Goal: Transaction & Acquisition: Book appointment/travel/reservation

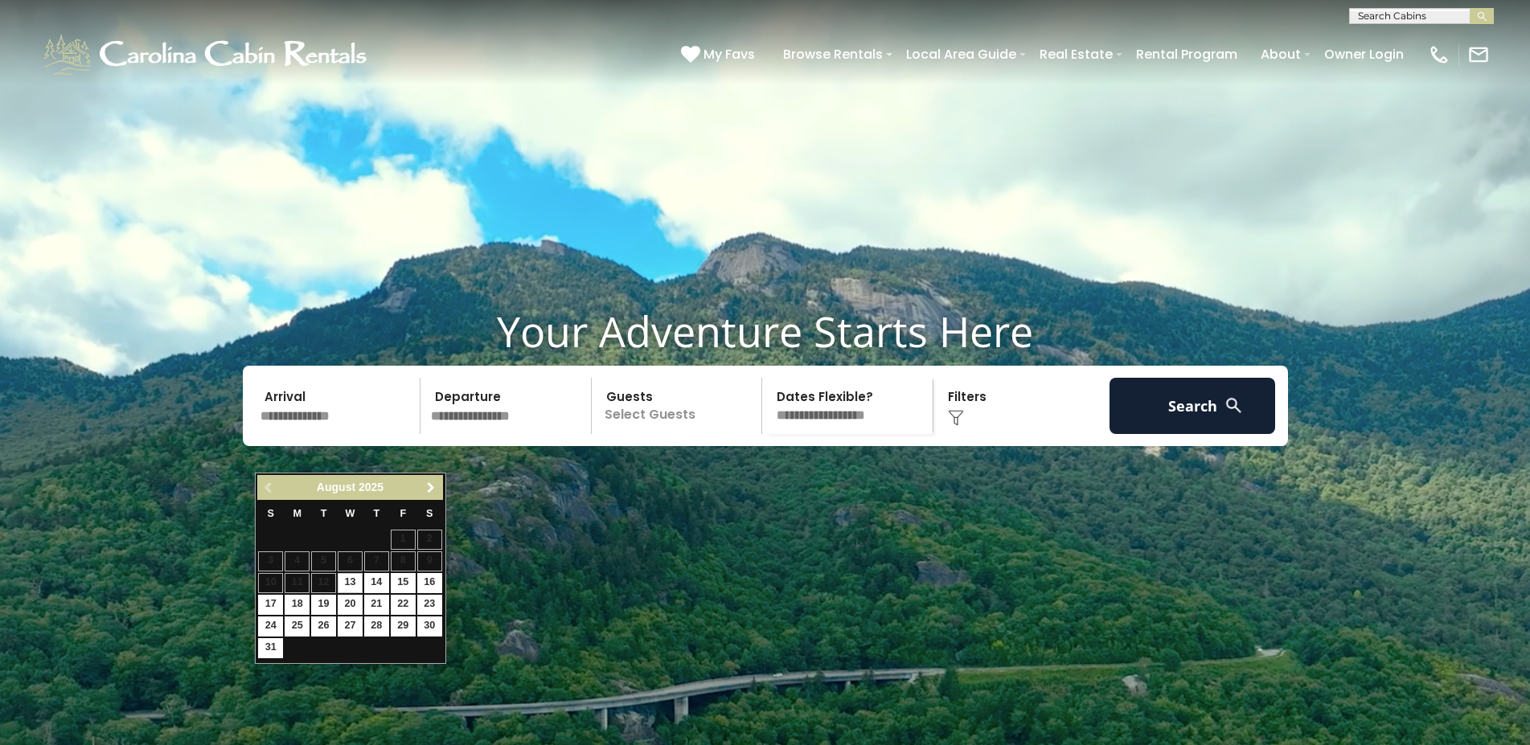
click at [429, 484] on span "Next" at bounding box center [430, 488] width 13 height 13
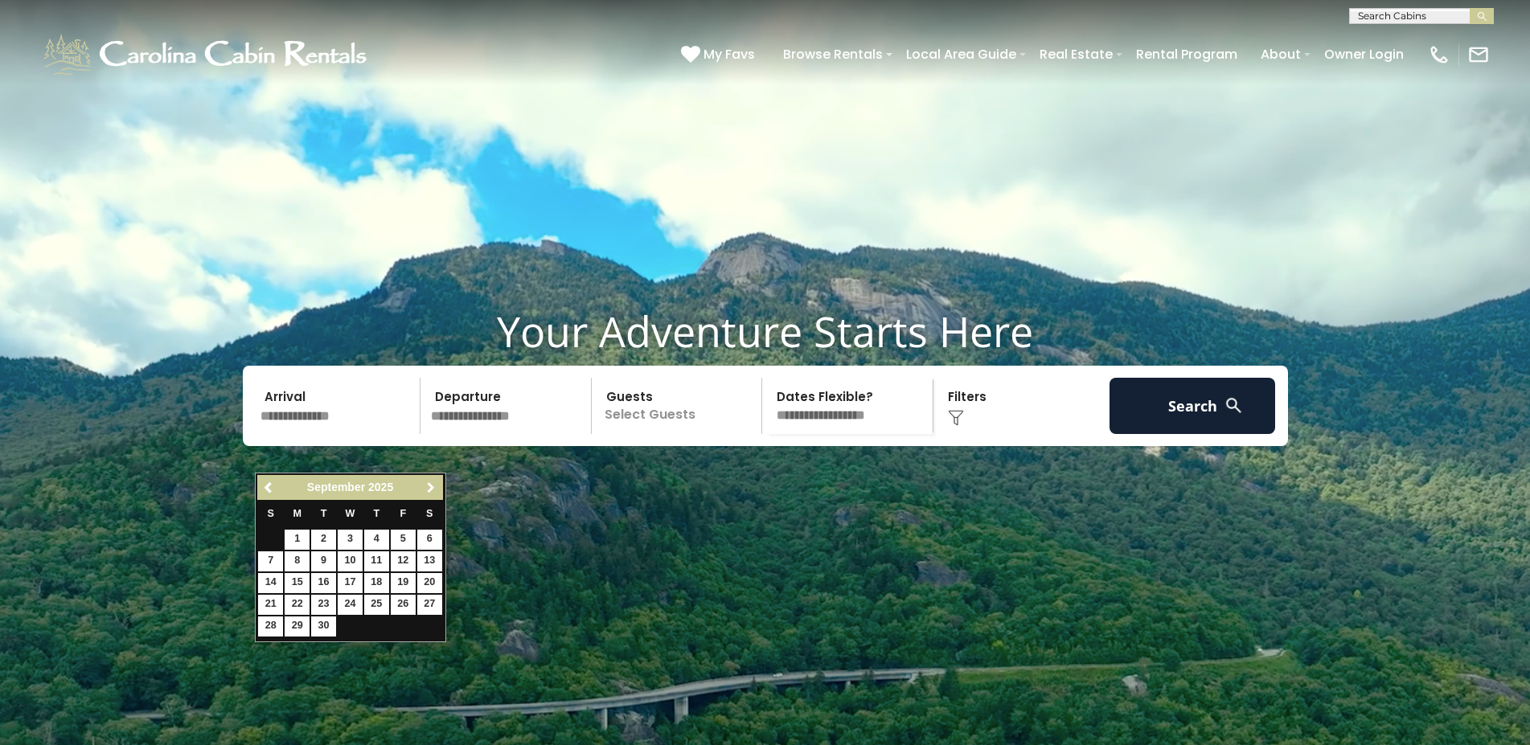
click at [429, 484] on span "Next" at bounding box center [430, 488] width 13 height 13
click at [403, 535] on link "3" at bounding box center [403, 540] width 25 height 20
type input "*******"
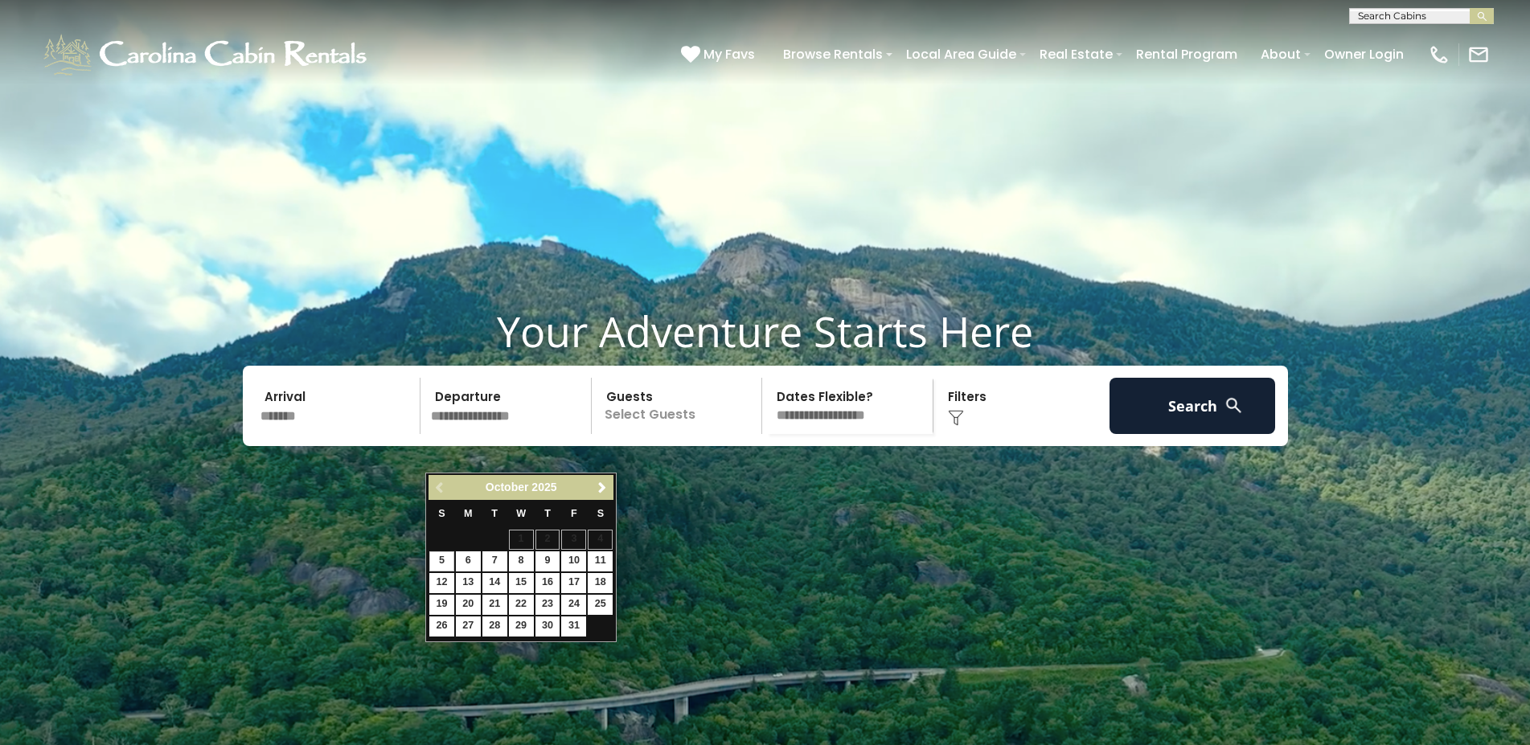
click at [469, 434] on input "text" at bounding box center [508, 406] width 166 height 56
click at [466, 554] on link "6" at bounding box center [468, 562] width 25 height 20
type input "*******"
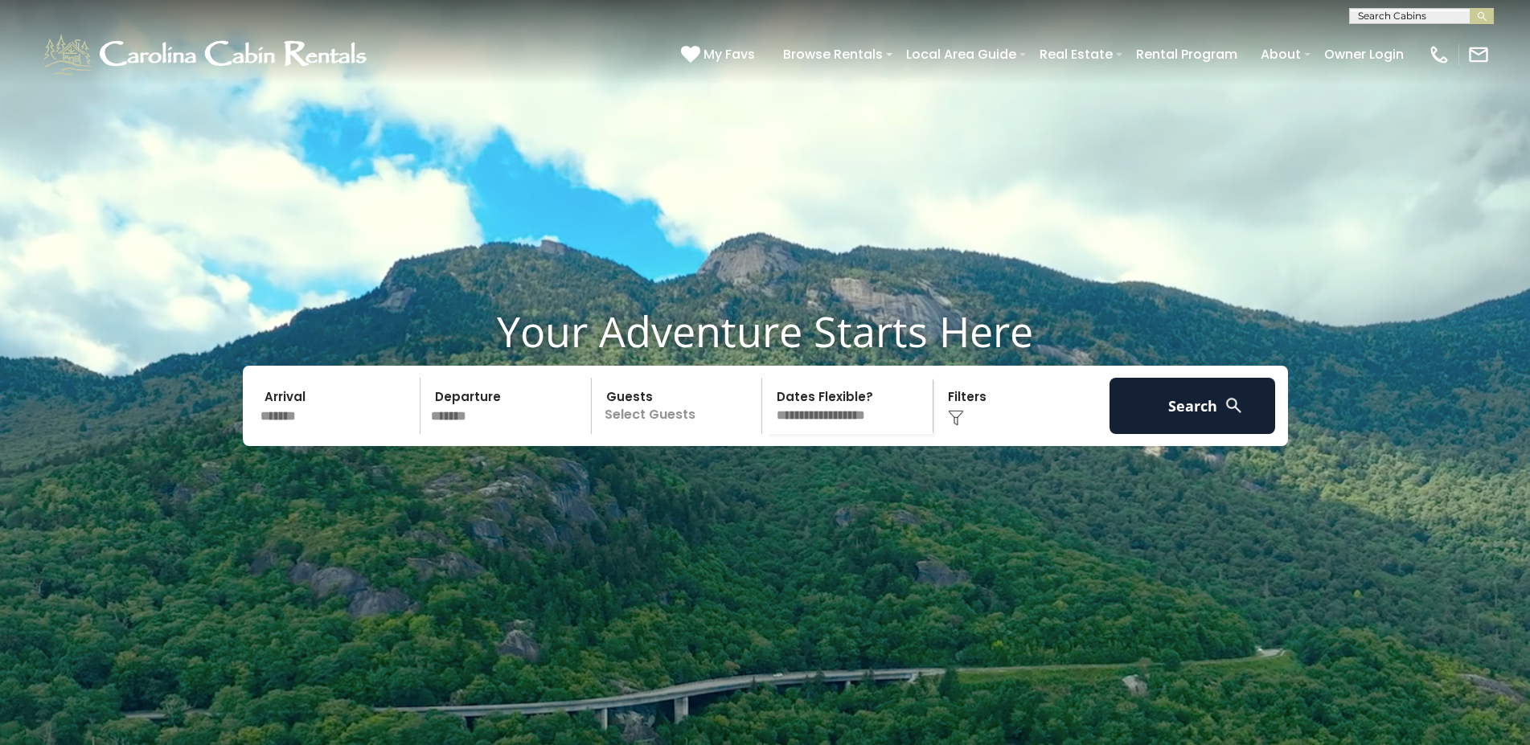
click at [659, 433] on p "Select Guests" at bounding box center [680, 406] width 166 height 56
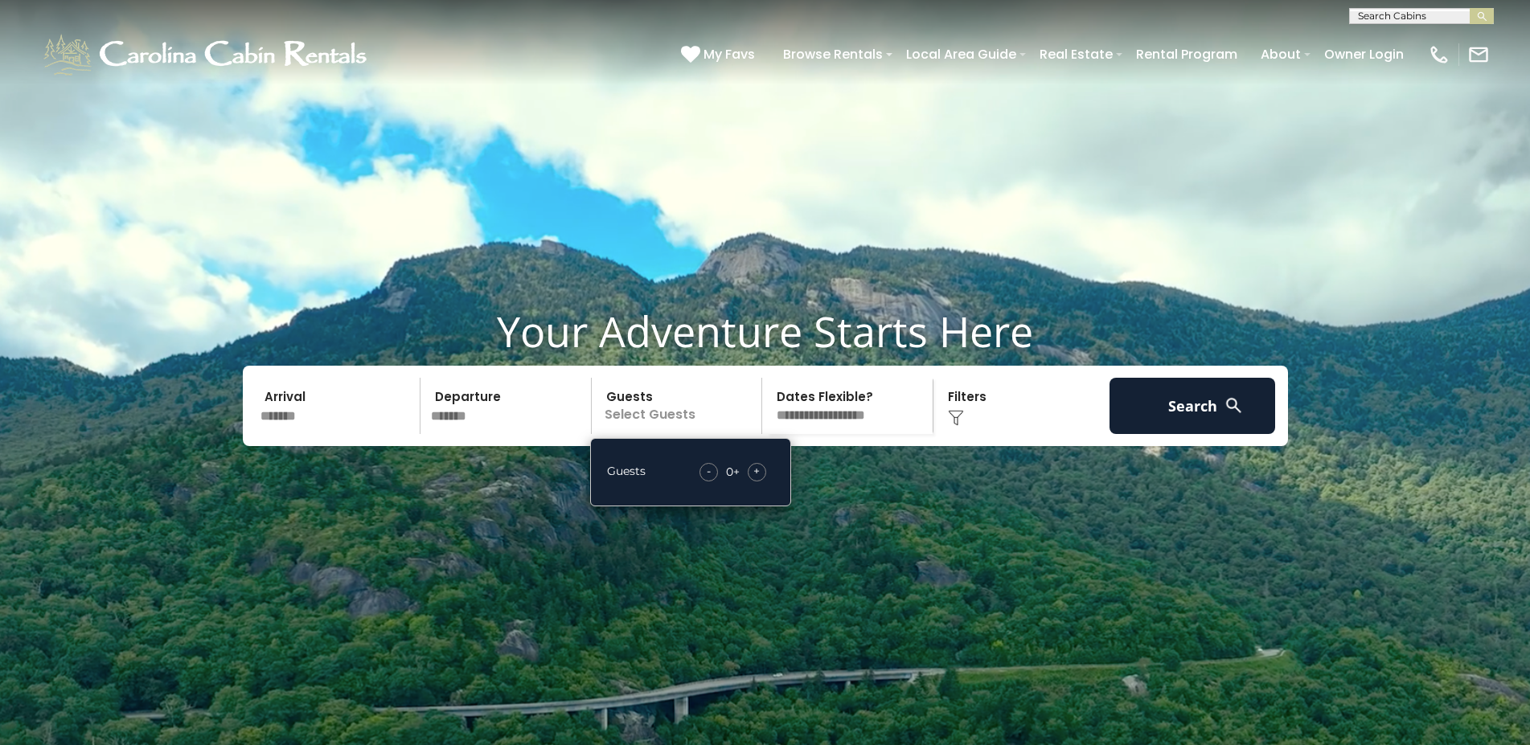
click at [758, 479] on span "+" at bounding box center [756, 471] width 6 height 16
click at [953, 426] on img at bounding box center [956, 418] width 16 height 16
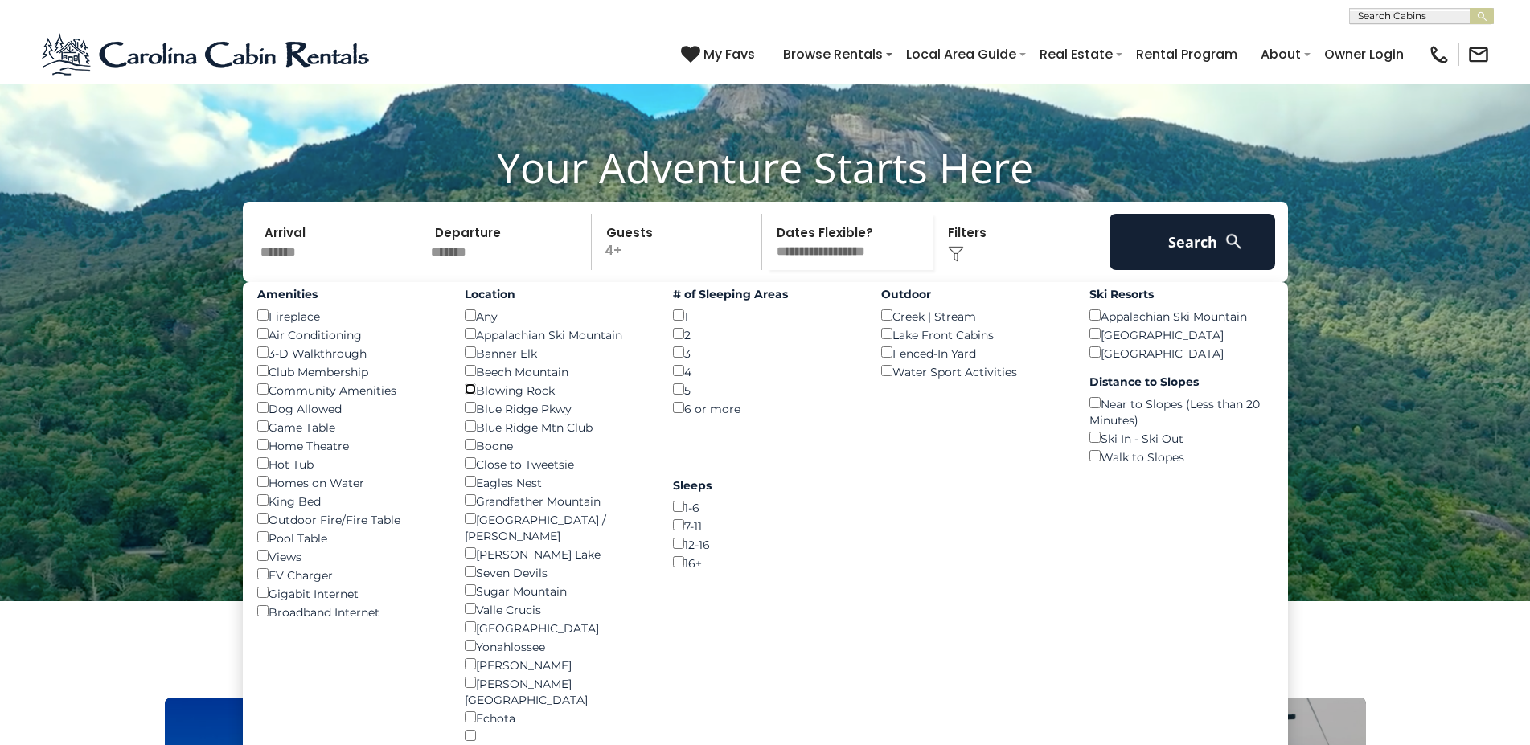
scroll to position [246, 0]
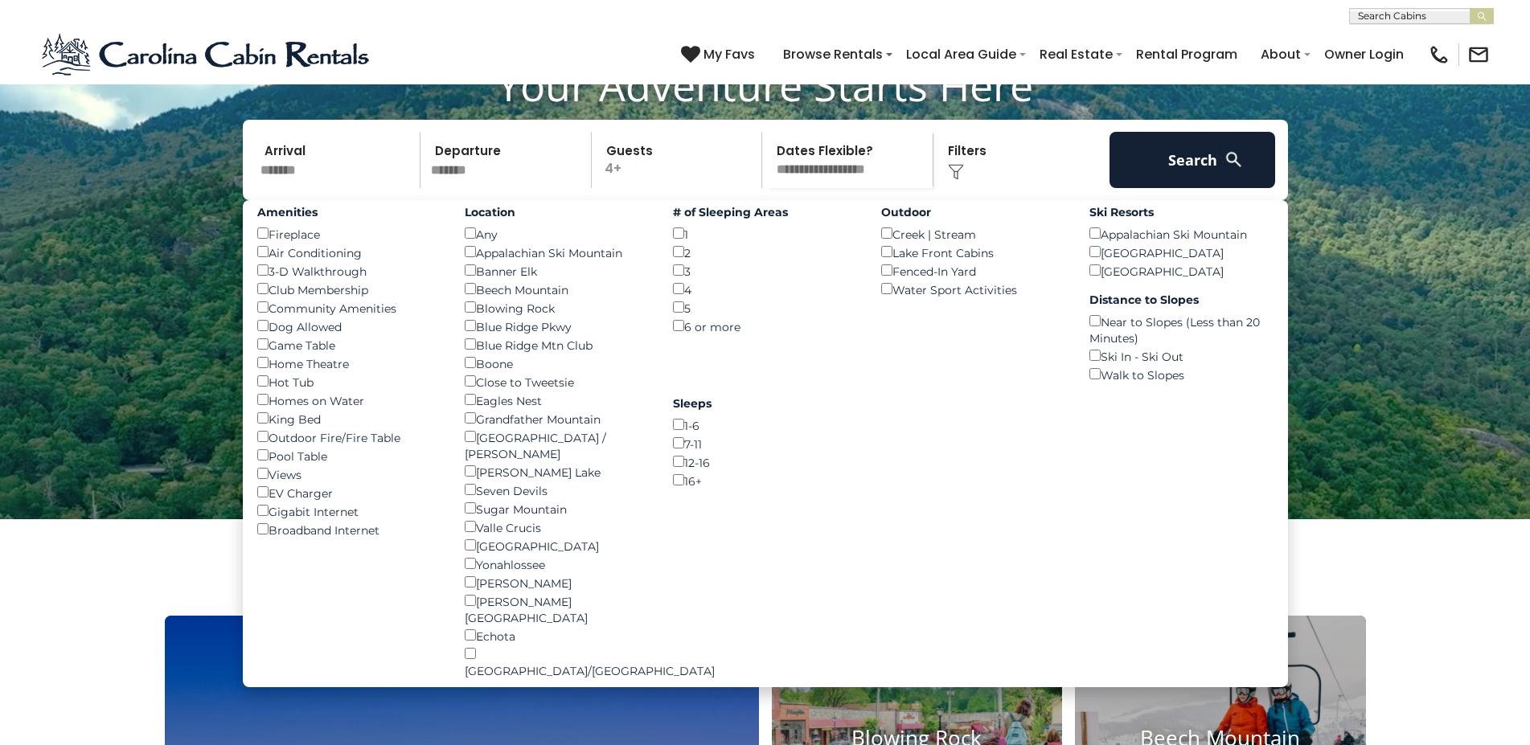
click at [673, 293] on div "# of Sleeping Areas 1 () 2 () 3 () 4 () 5 () 6 or more ()" at bounding box center [765, 267] width 208 height 135
click at [1215, 188] on button "Search" at bounding box center [1192, 160] width 166 height 56
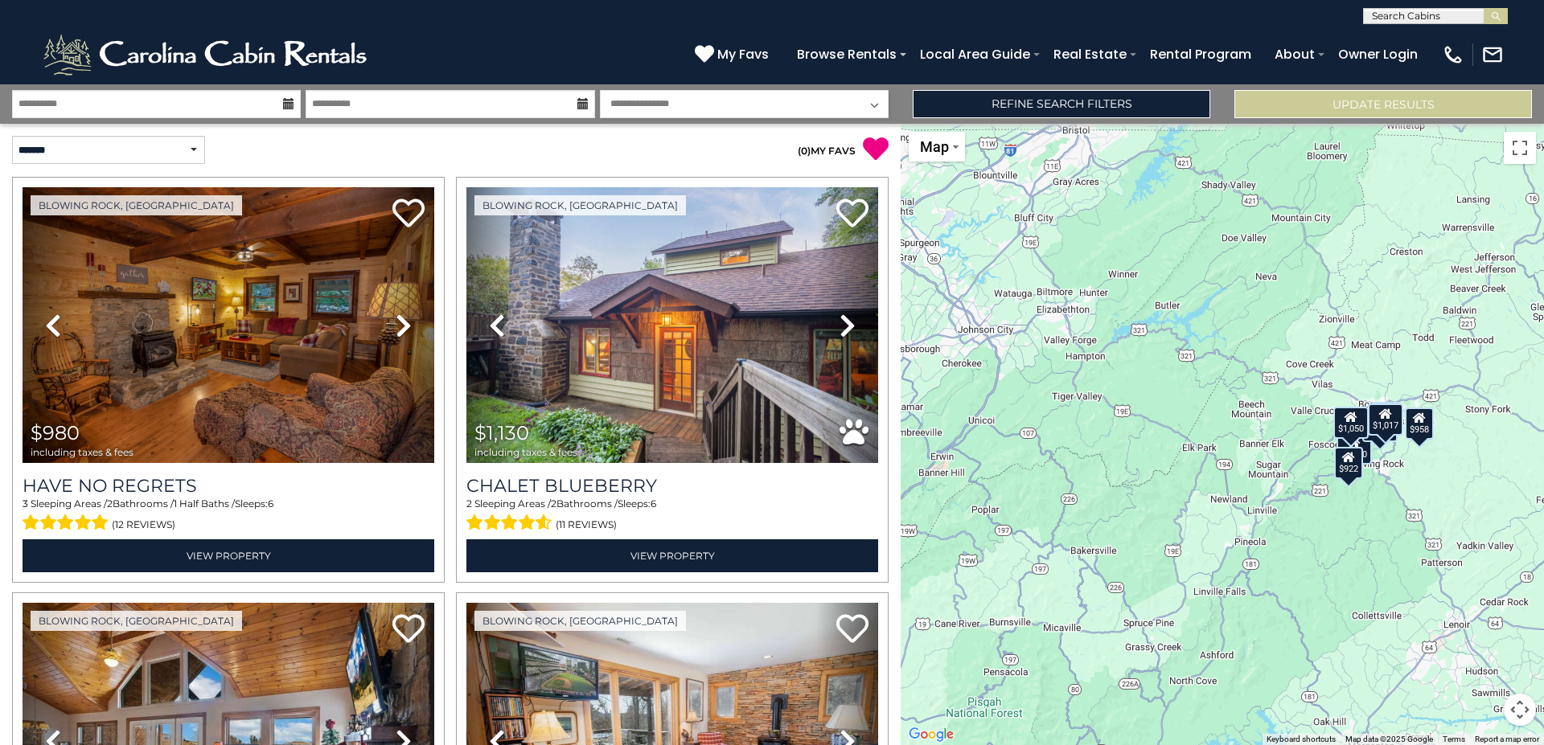
click at [1404, 495] on div "$980 $1,130 $1,159 $1,065 $922 $1,050 $958 $1,017" at bounding box center [1221, 434] width 643 height 621
click at [1392, 489] on div "$980 $1,130 $1,159 $1,065 $922 $1,050 $958 $1,017" at bounding box center [1221, 434] width 643 height 621
click at [1512, 703] on button "Map camera controls" at bounding box center [1519, 710] width 32 height 32
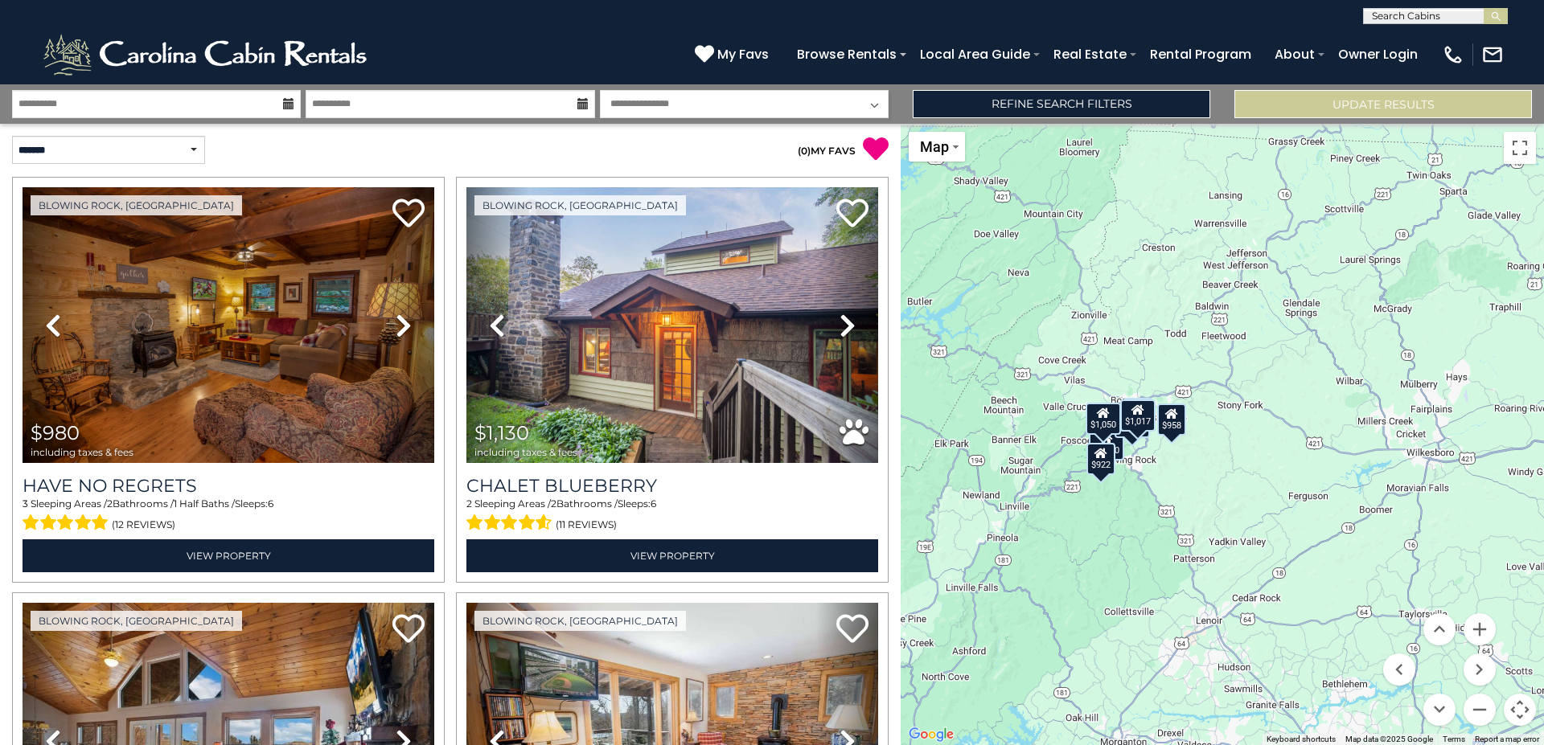
drag, startPoint x: 1334, startPoint y: 481, endPoint x: 1080, endPoint y: 477, distance: 254.1
click at [1080, 477] on div "$980 $1,130 $1,159 $1,065 $922 $1,050 $958 $1,017" at bounding box center [1221, 434] width 643 height 621
click at [1100, 469] on div "$922" at bounding box center [1100, 458] width 29 height 32
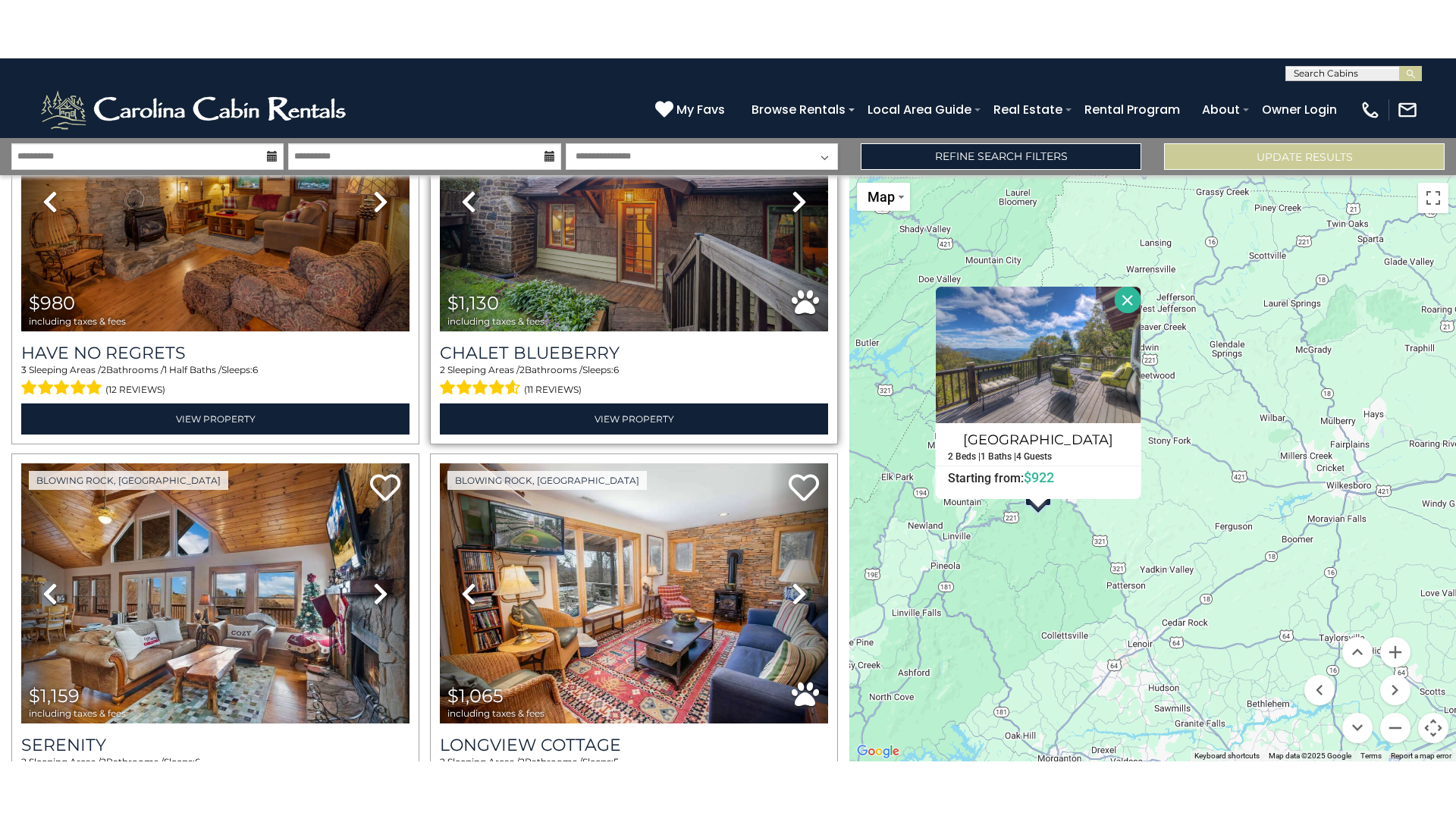
scroll to position [245, 0]
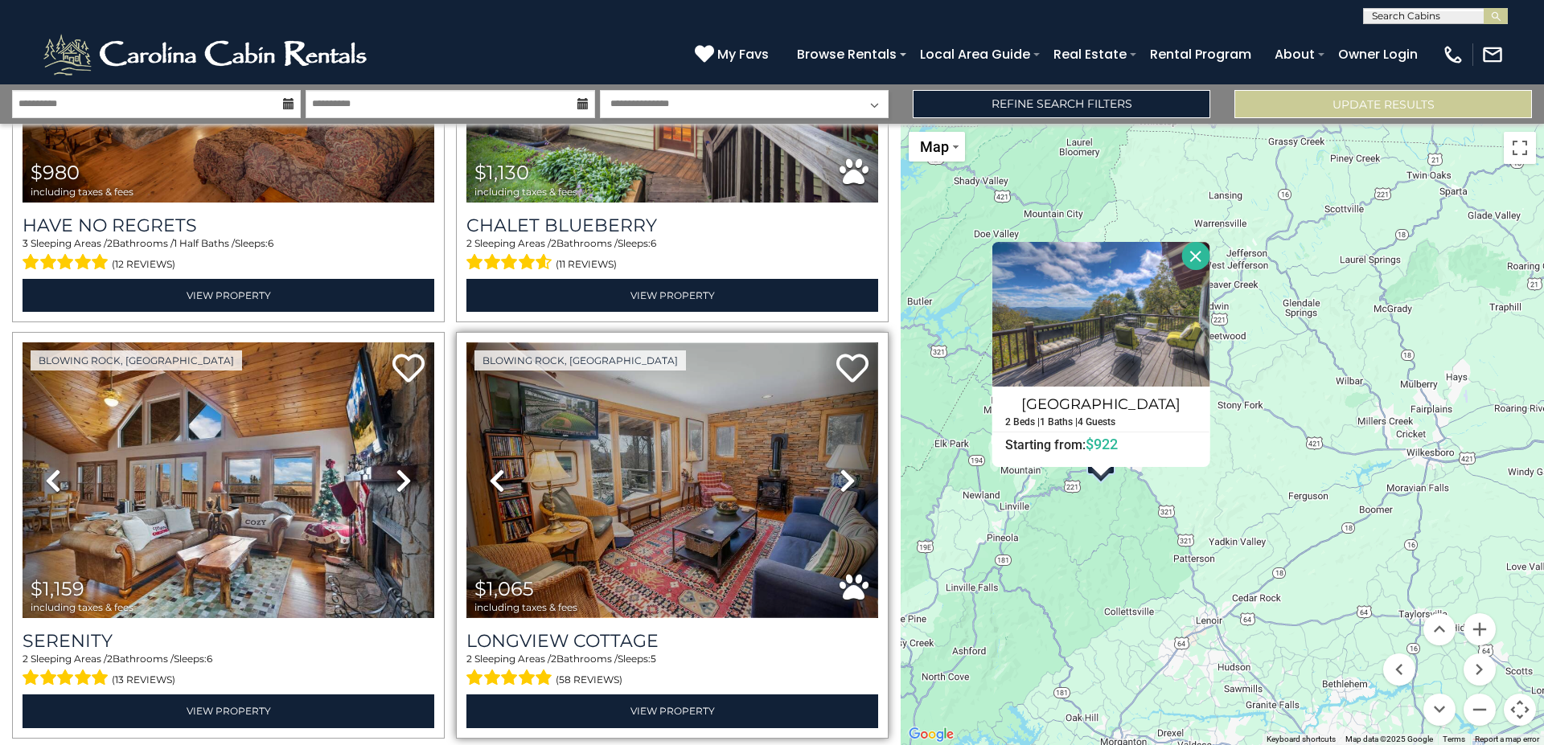
click at [688, 428] on img at bounding box center [672, 480] width 412 height 276
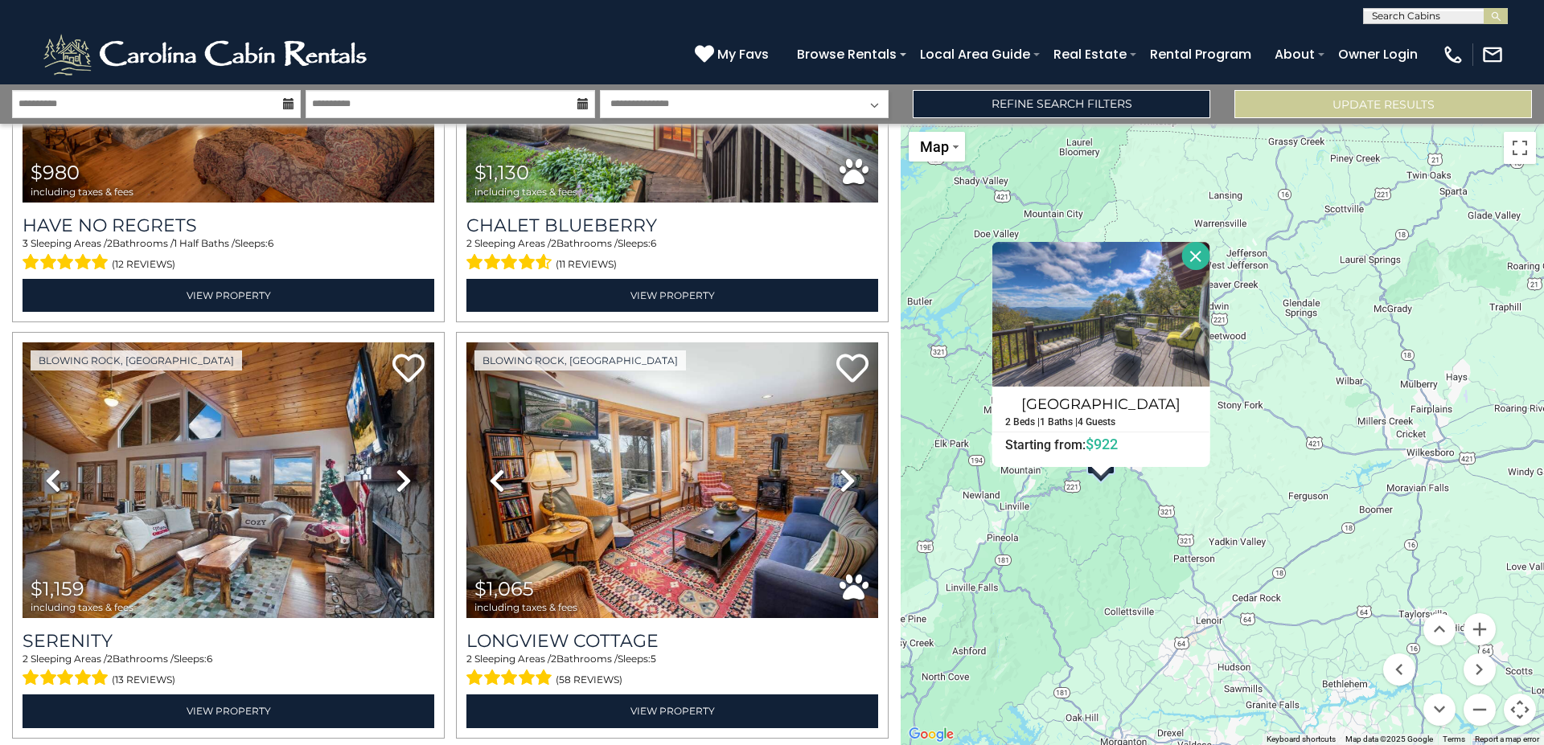
click at [1201, 252] on button "Close" at bounding box center [1195, 256] width 28 height 28
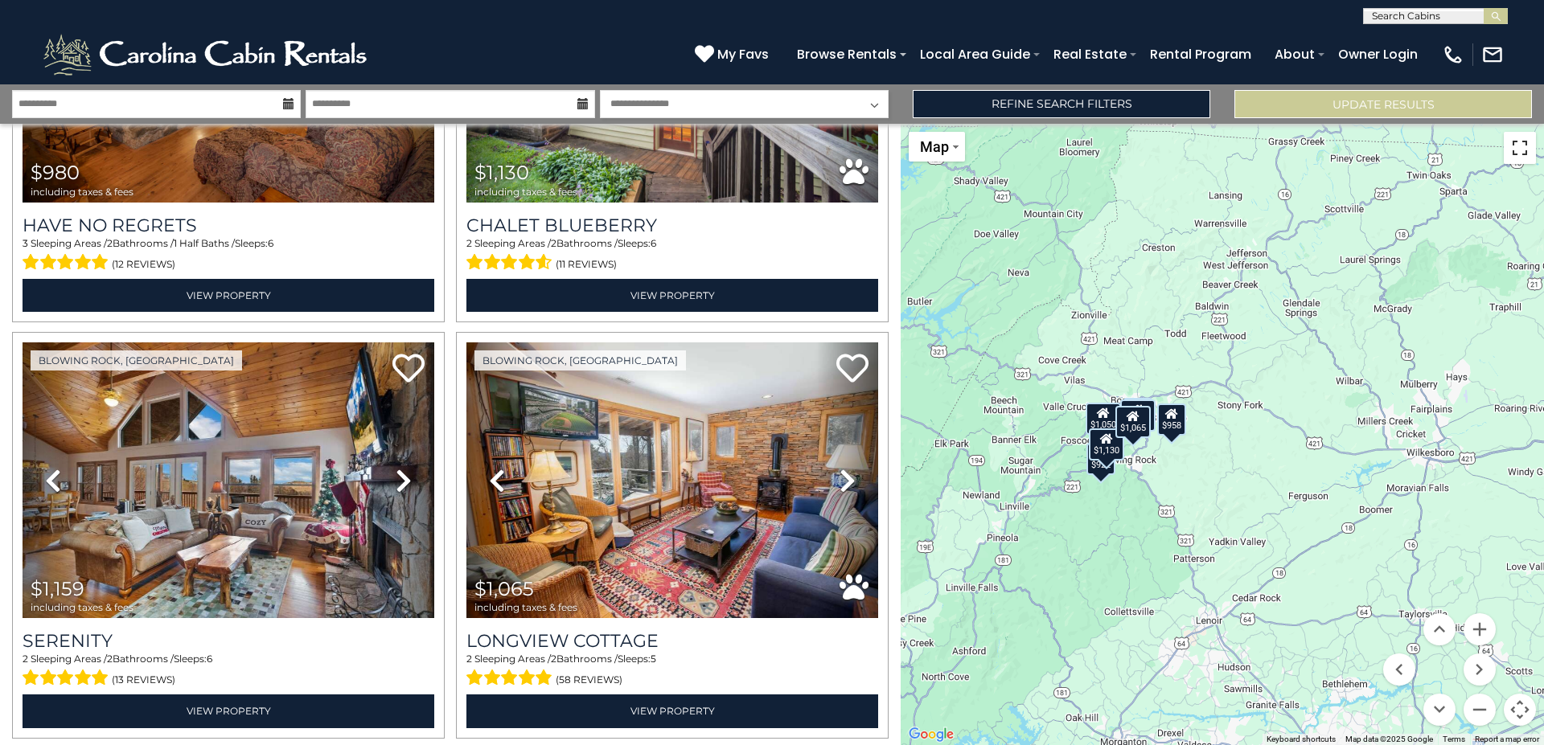
click at [1529, 155] on button "Toggle fullscreen view" at bounding box center [1519, 148] width 32 height 32
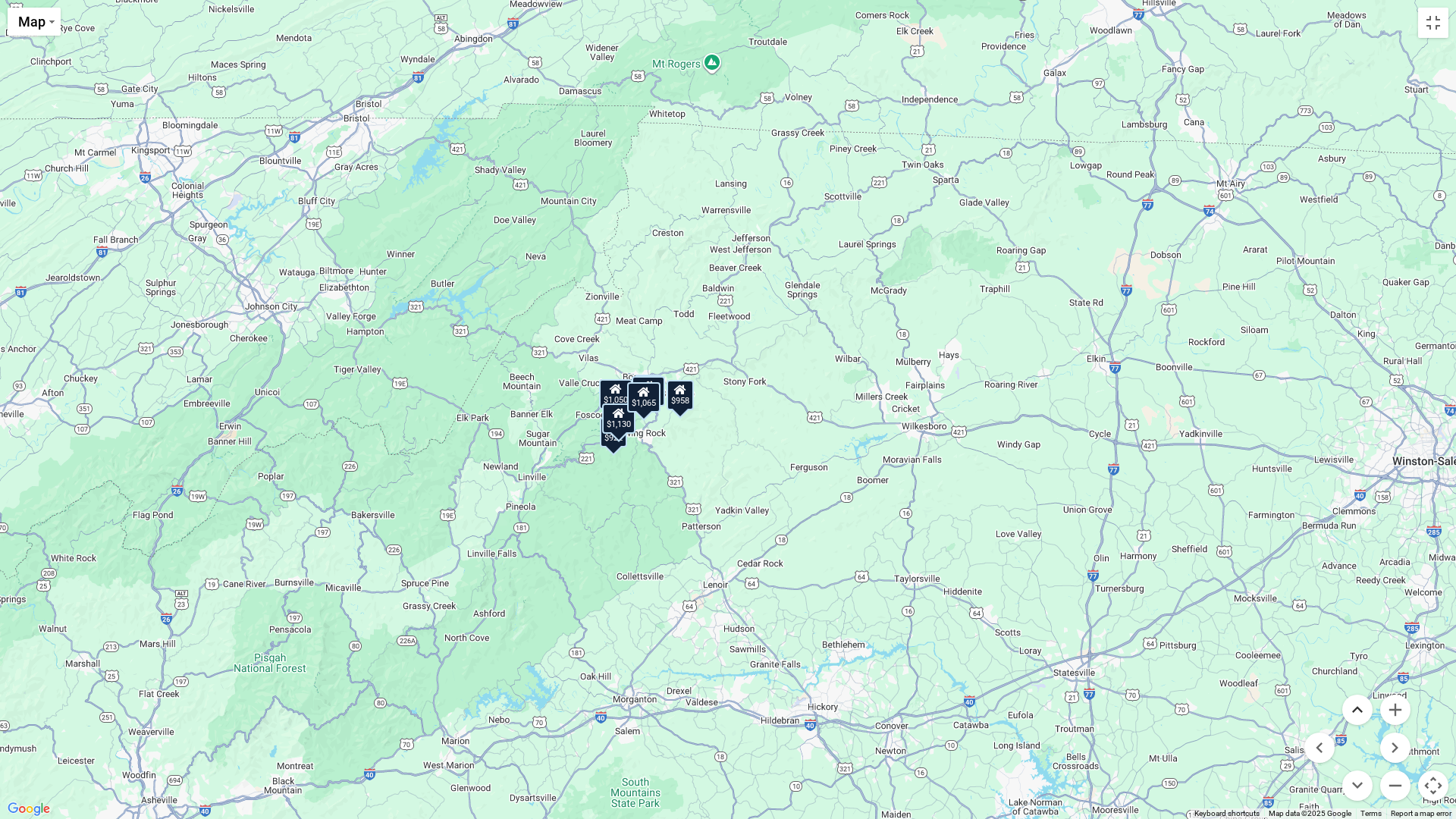
click at [1357, 702] on button "Move up" at bounding box center [1357, 710] width 30 height 30
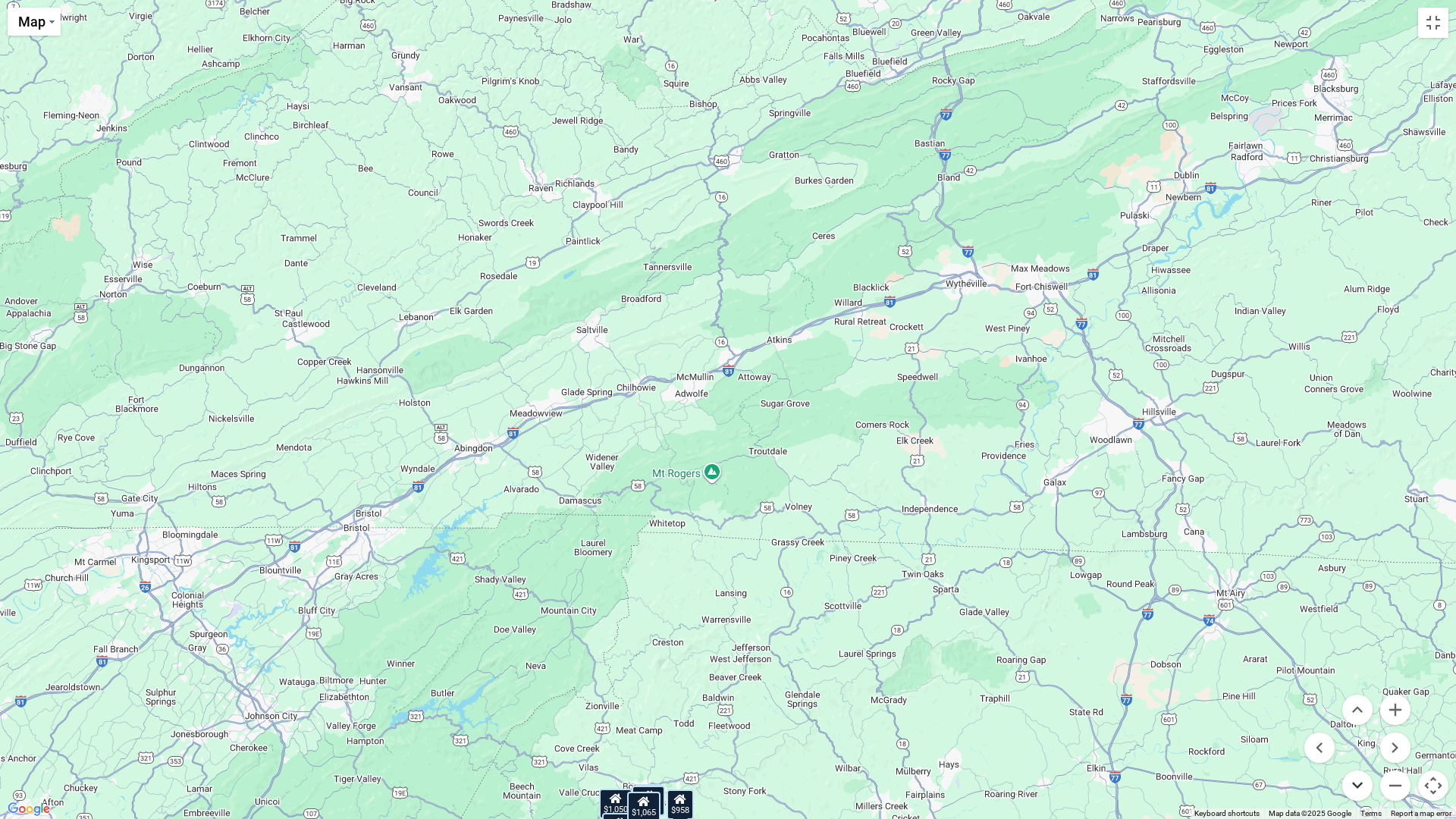
click at [1348, 702] on button "Move down" at bounding box center [1357, 786] width 30 height 30
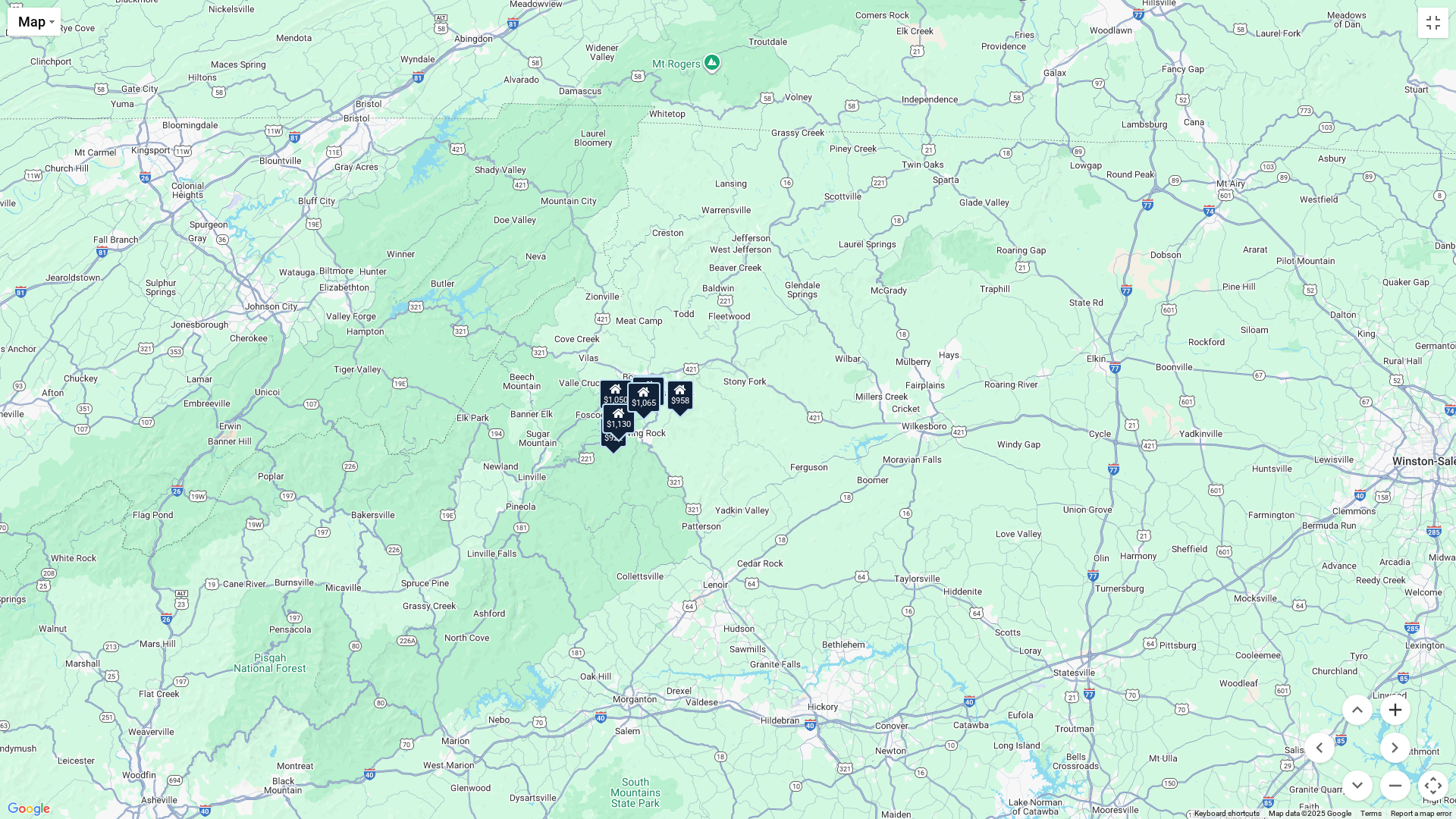
click at [1389, 698] on button "Zoom in" at bounding box center [1395, 710] width 30 height 30
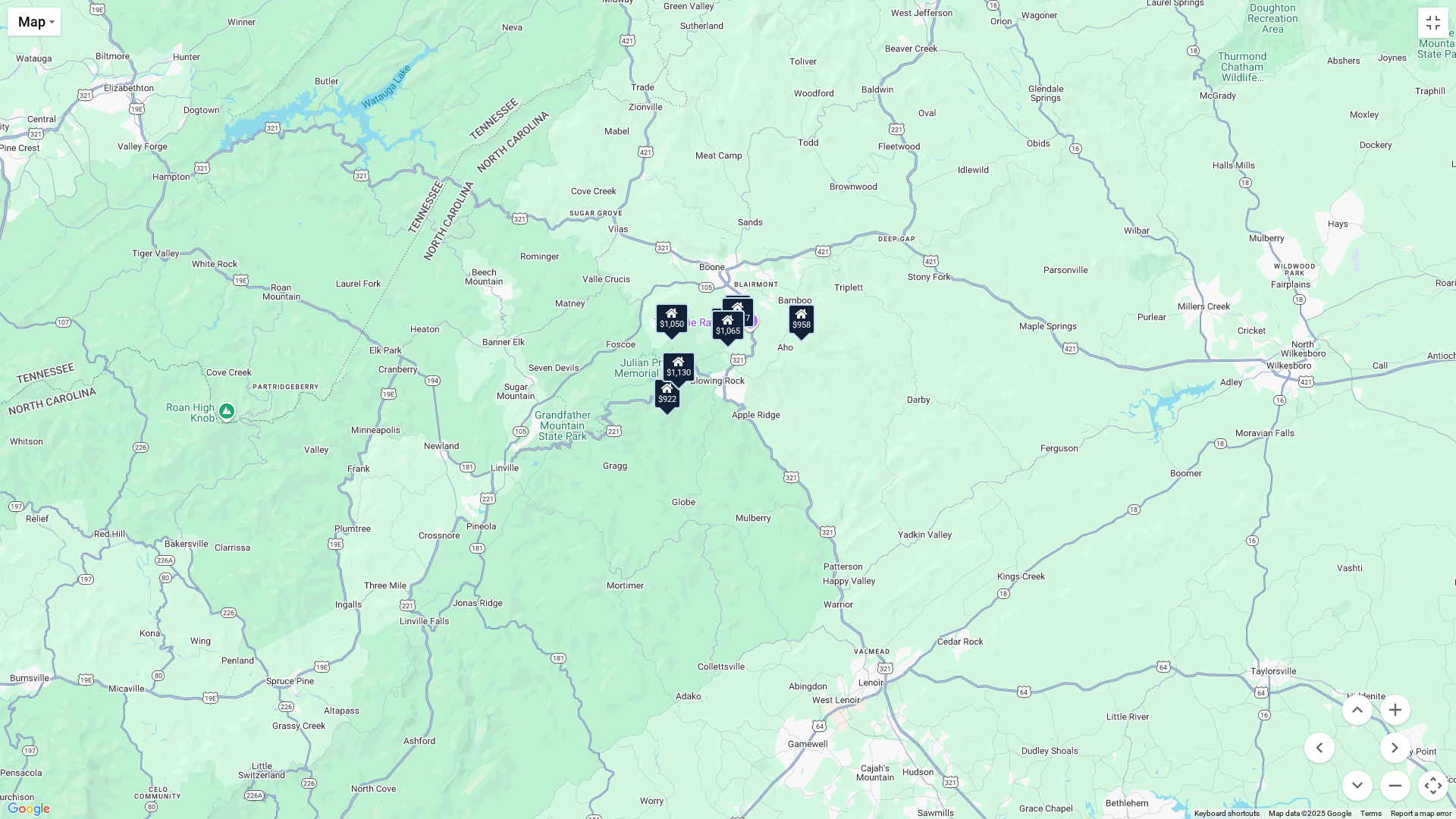
drag, startPoint x: 517, startPoint y: 465, endPoint x: 687, endPoint y: 389, distance: 186.2
click at [687, 389] on div "$980 $1,130 $1,159 $1,065 $922 $1,050 $958 $1,017" at bounding box center [728, 410] width 1456 height 819
click at [1398, 702] on button "Zoom in" at bounding box center [1395, 710] width 30 height 30
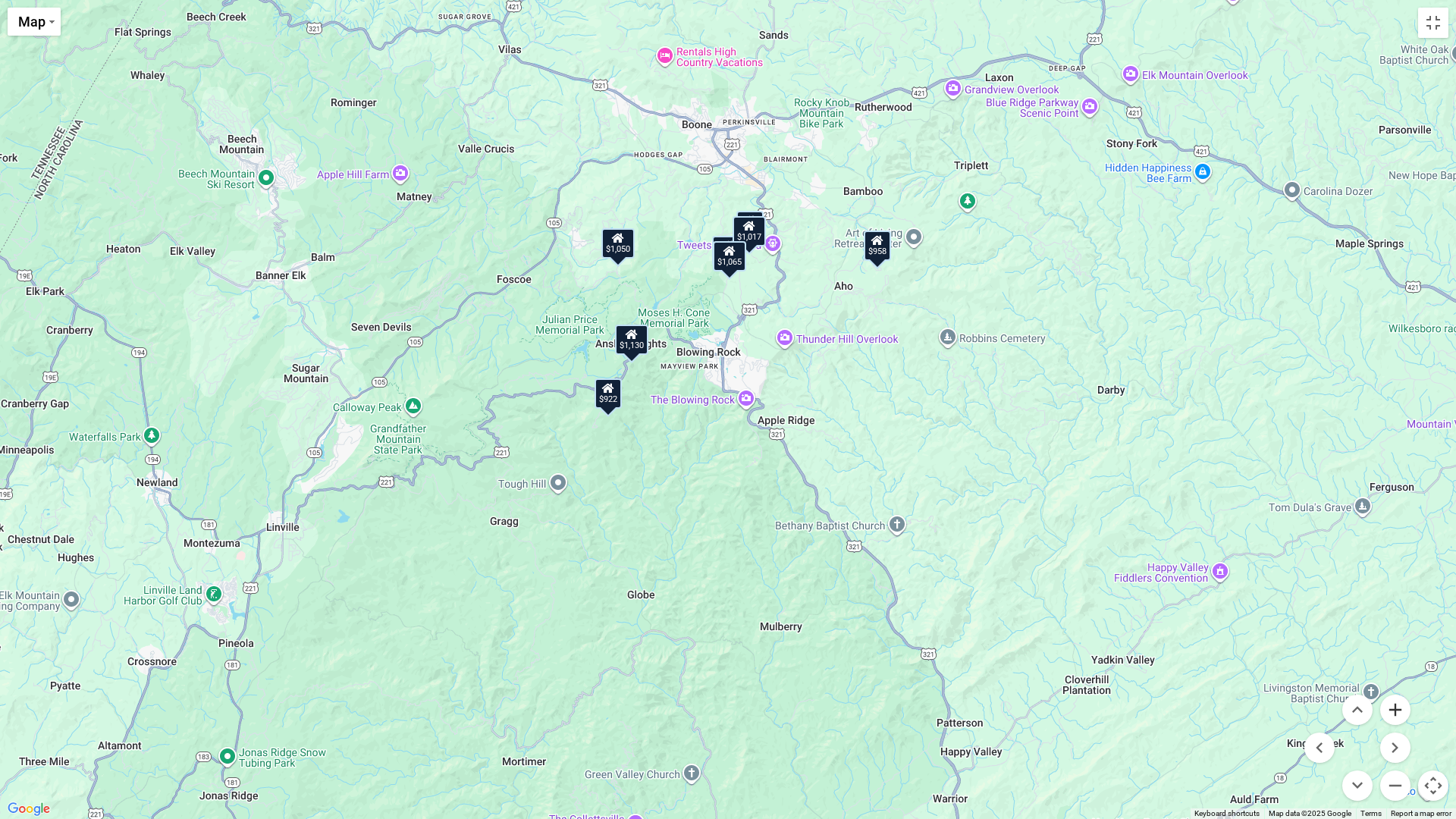
click at [1398, 702] on button "Zoom in" at bounding box center [1395, 710] width 30 height 30
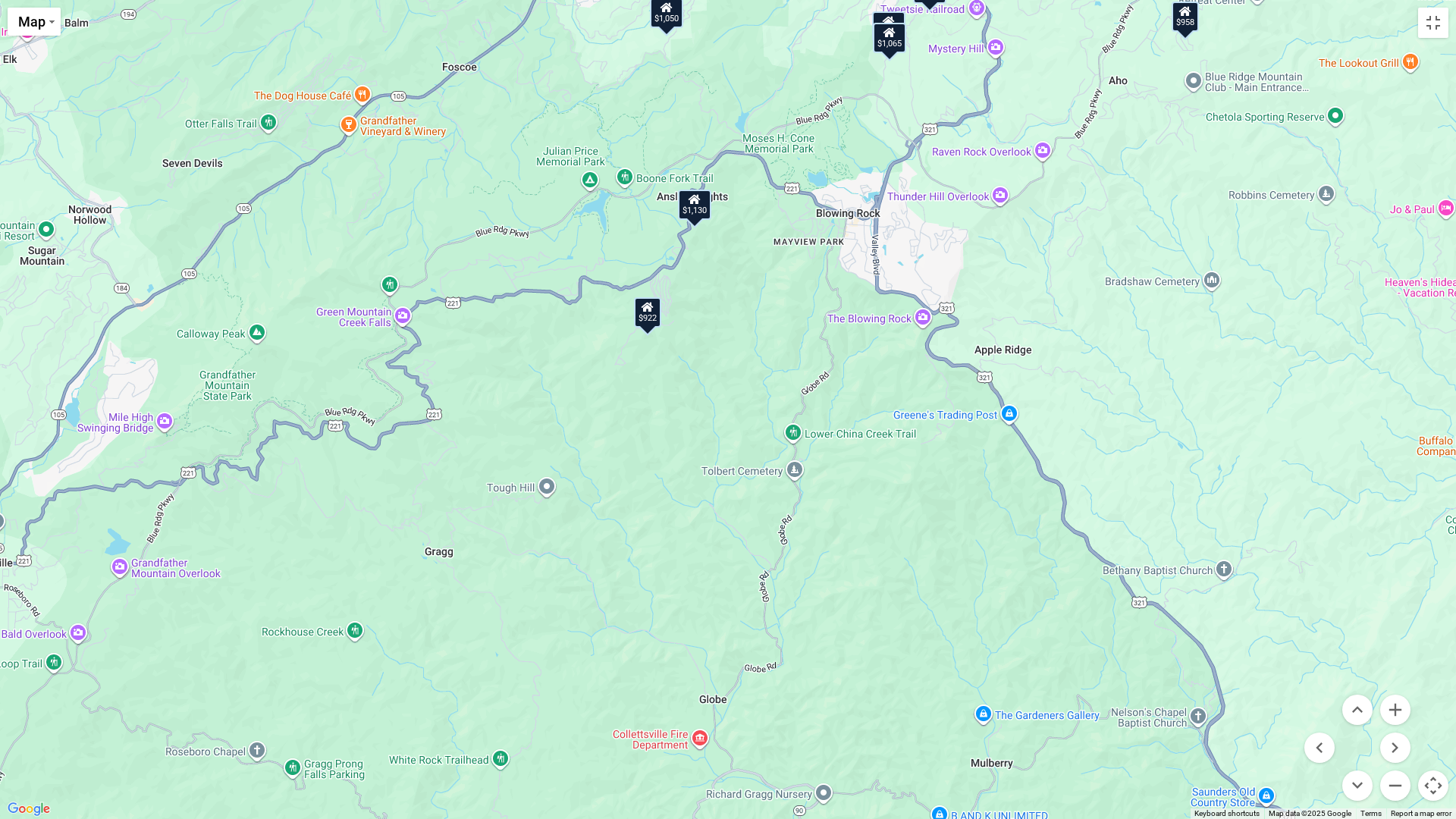
drag, startPoint x: 549, startPoint y: 569, endPoint x: 709, endPoint y: 486, distance: 180.2
click at [709, 486] on div "$980 $1,130 $1,159 $1,065 $922 $1,050 $958 $1,017" at bounding box center [728, 410] width 1456 height 819
click at [648, 317] on div "$922" at bounding box center [647, 312] width 27 height 30
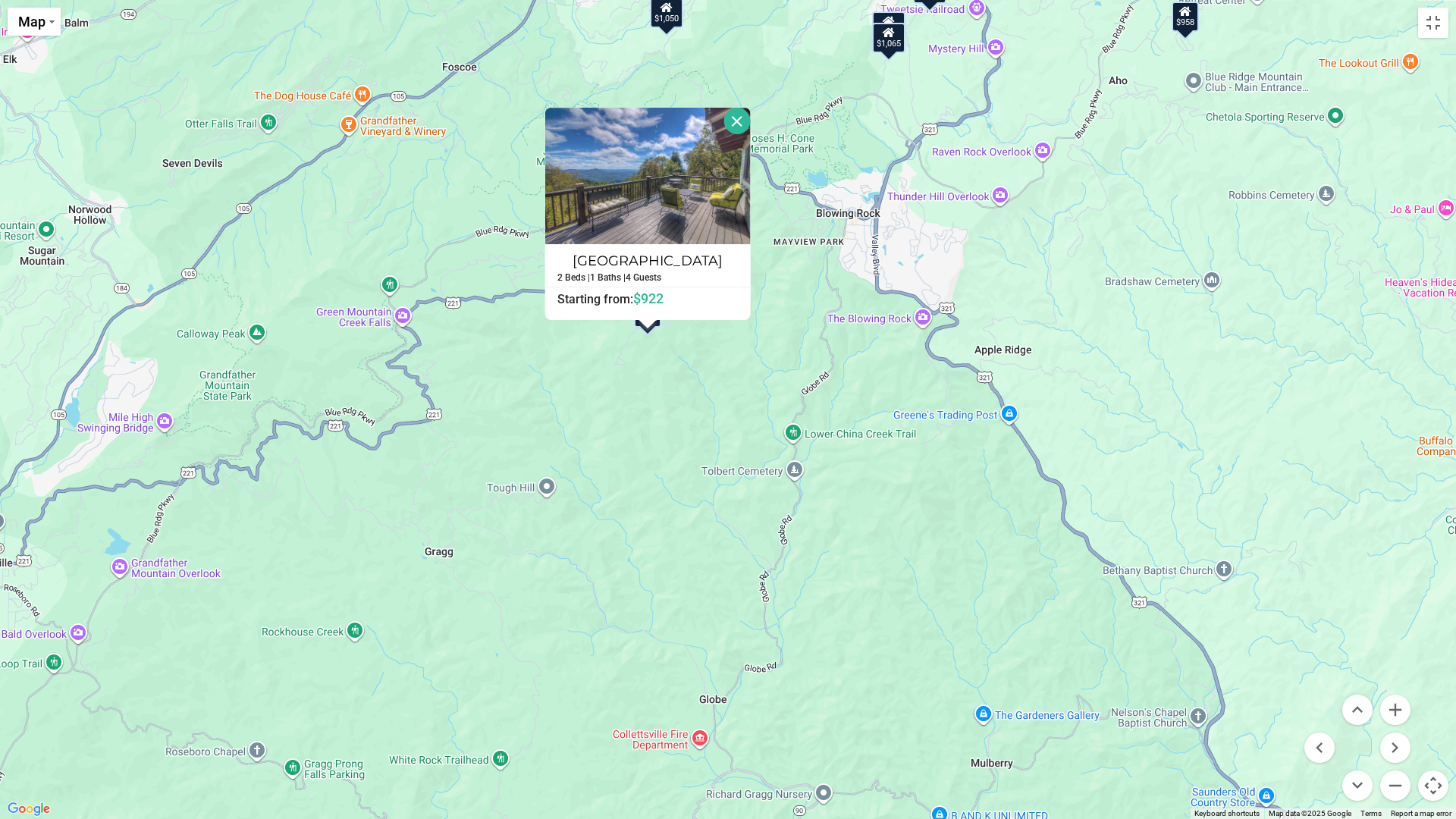
click at [734, 118] on button "Close" at bounding box center [736, 121] width 26 height 26
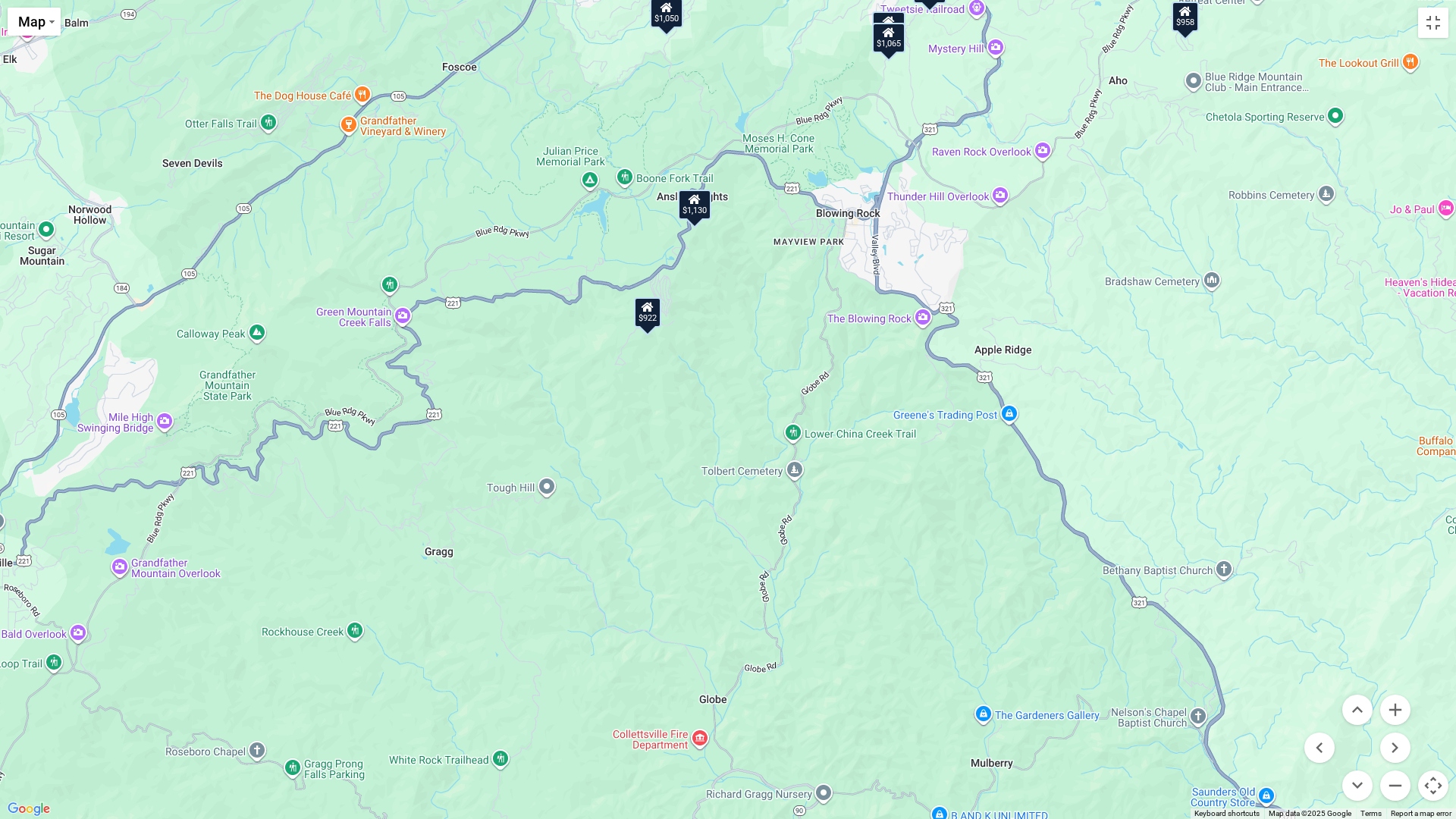
click at [694, 217] on div "$1,130" at bounding box center [694, 205] width 33 height 30
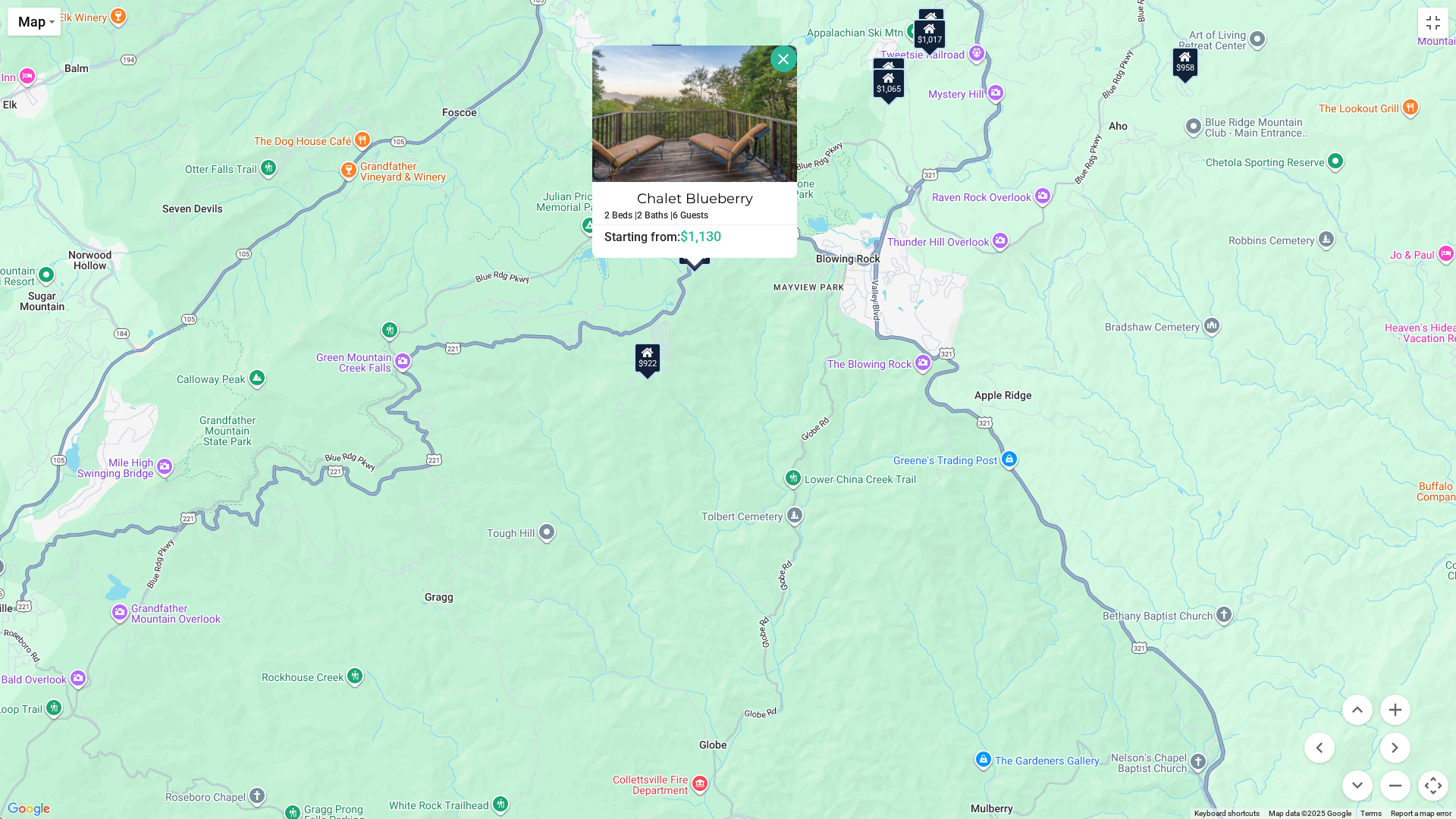
click at [722, 311] on div "$980 $1,130 $1,159 $1,065 $922 $1,050 $958 $1,017 Chalet Blueberry 2 Beds | 2 B…" at bounding box center [728, 410] width 1456 height 819
click at [781, 64] on button "Close" at bounding box center [784, 58] width 26 height 26
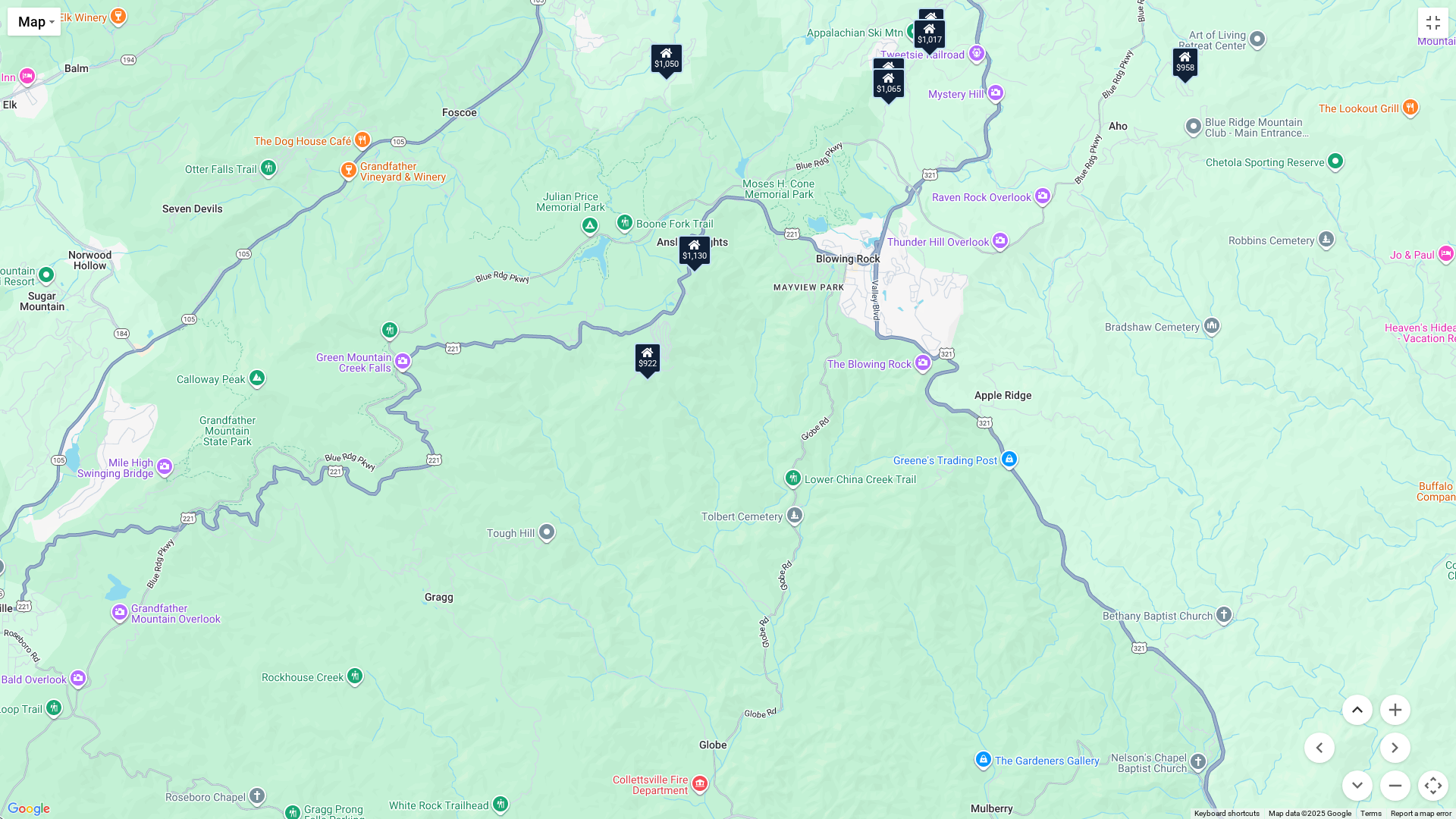
click at [1358, 702] on button "Move up" at bounding box center [1357, 710] width 30 height 30
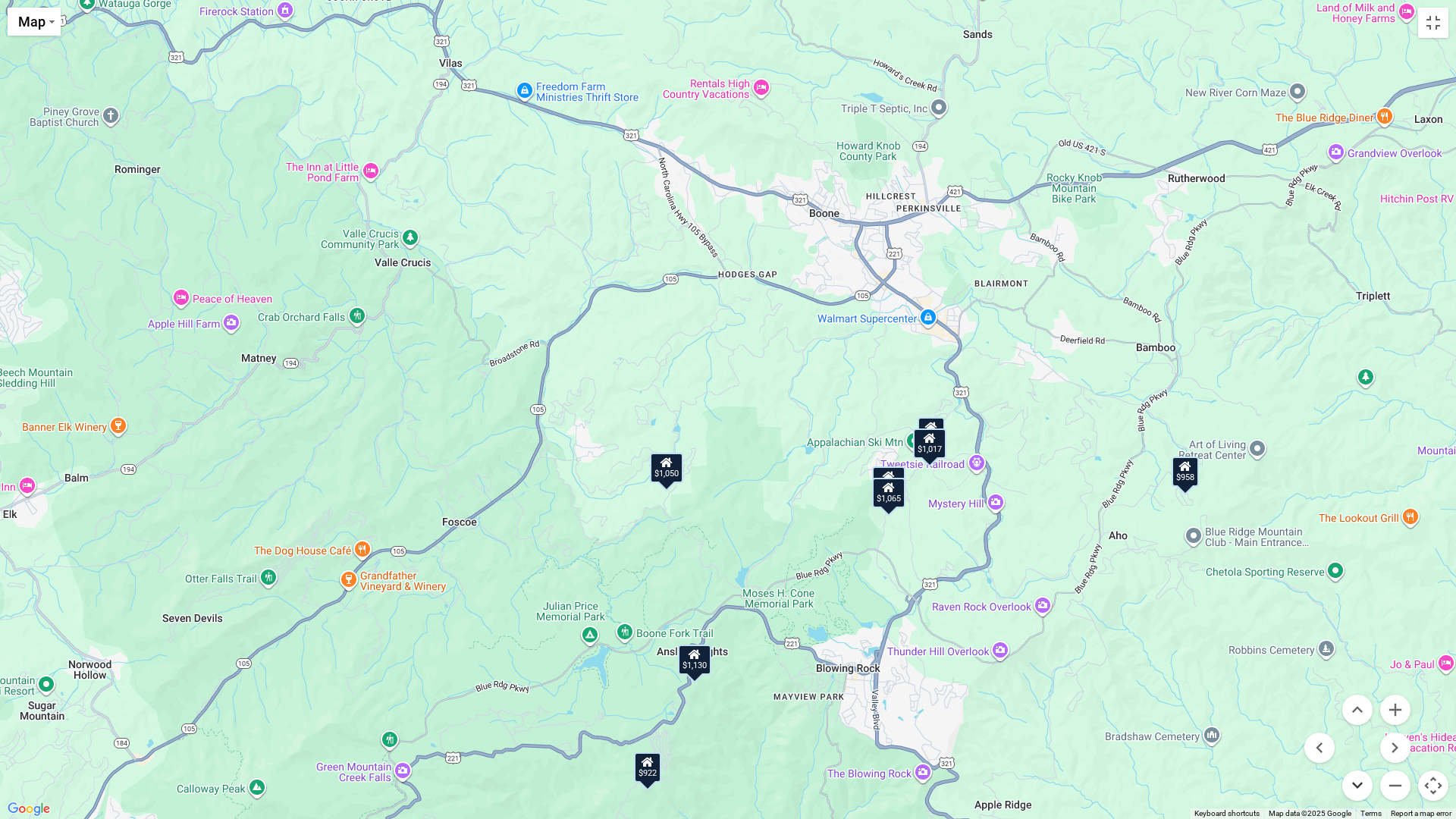
click at [1360, 702] on button "Move down" at bounding box center [1357, 786] width 30 height 30
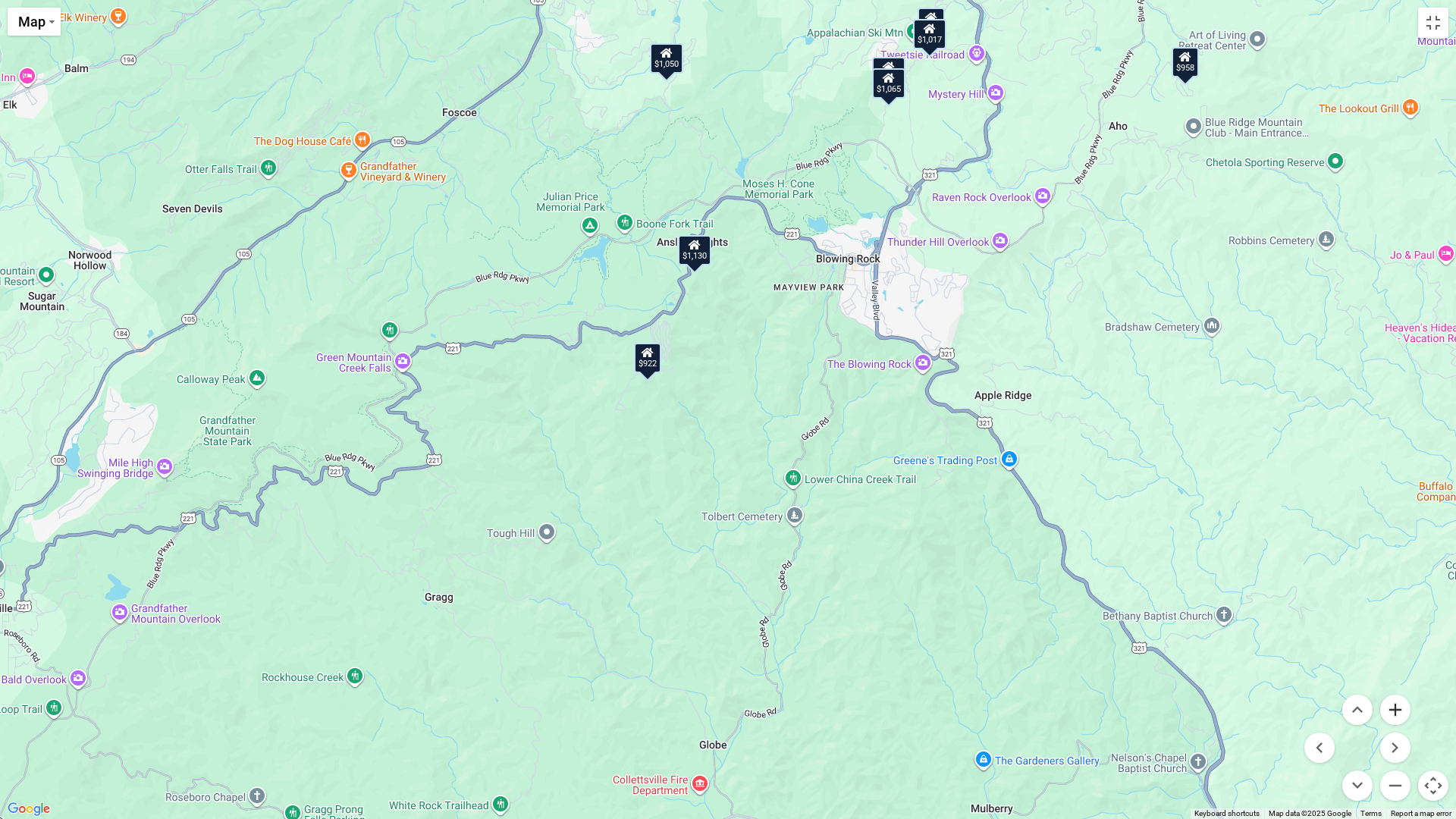
click at [1396, 702] on button "Zoom in" at bounding box center [1395, 710] width 30 height 30
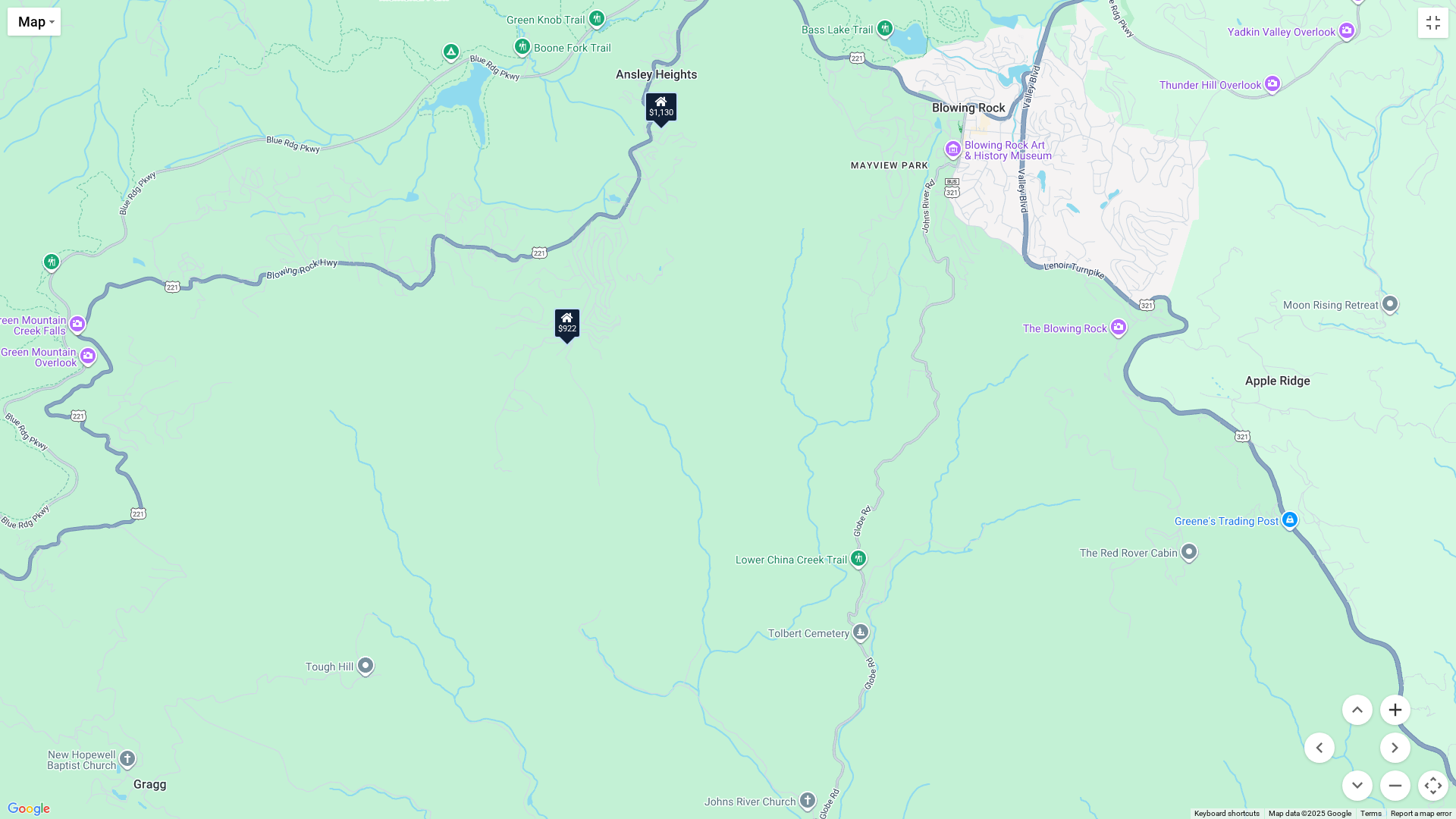
click at [1396, 702] on button "Zoom in" at bounding box center [1395, 710] width 30 height 30
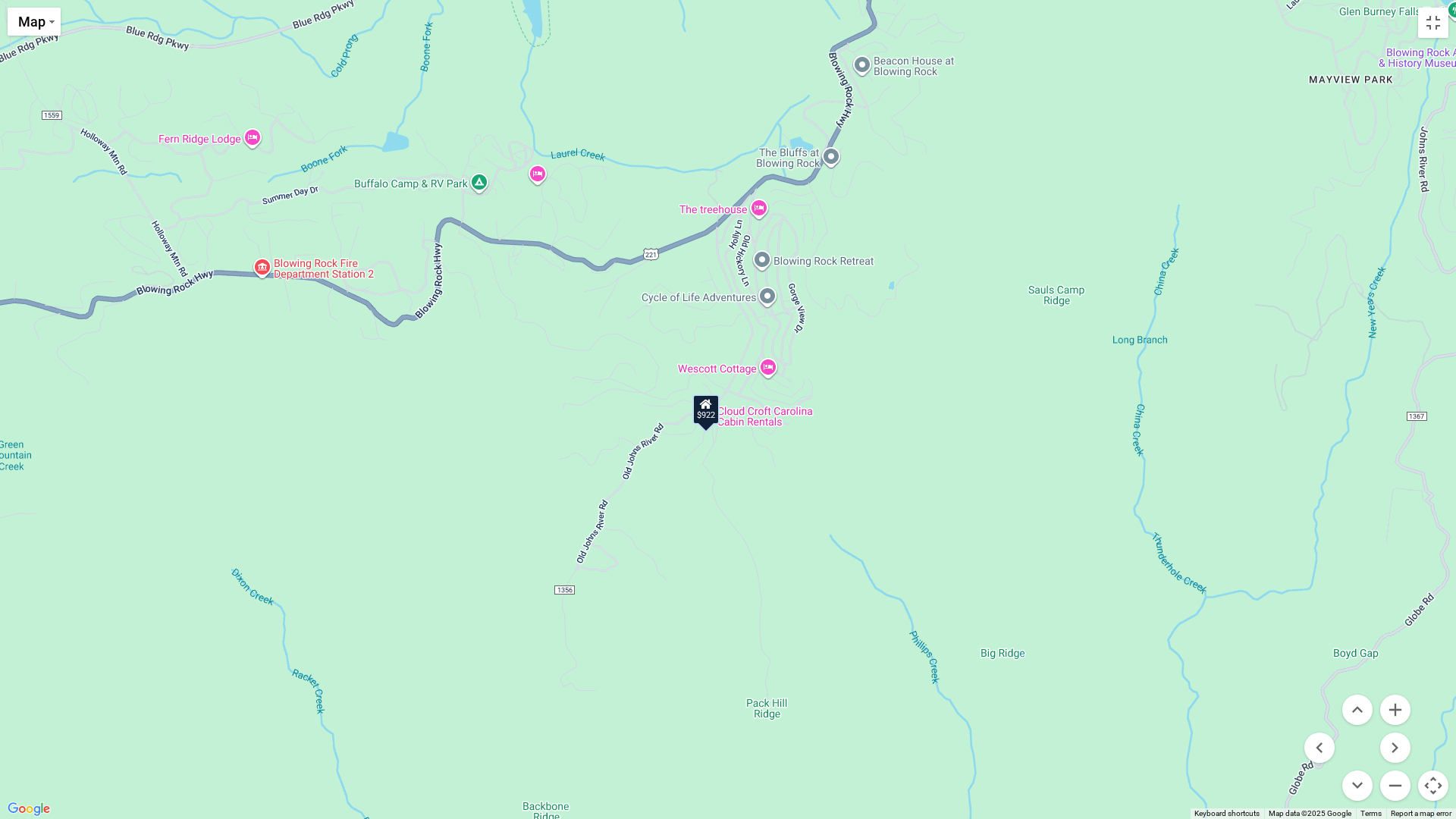
drag, startPoint x: 660, startPoint y: 322, endPoint x: 964, endPoint y: 484, distance: 344.5
click at [964, 484] on div "$980 $1,130 $1,159 $1,065 $922 $1,050 $958 $1,017" at bounding box center [728, 410] width 1456 height 819
click at [540, 178] on div "$980 $1,130 $1,159 $1,065 $922 $1,050 $958 $1,017" at bounding box center [728, 410] width 1456 height 819
click at [537, 175] on div "$980 $1,130 $1,159 $1,065 $922 $1,050 $958 $1,017" at bounding box center [728, 410] width 1456 height 819
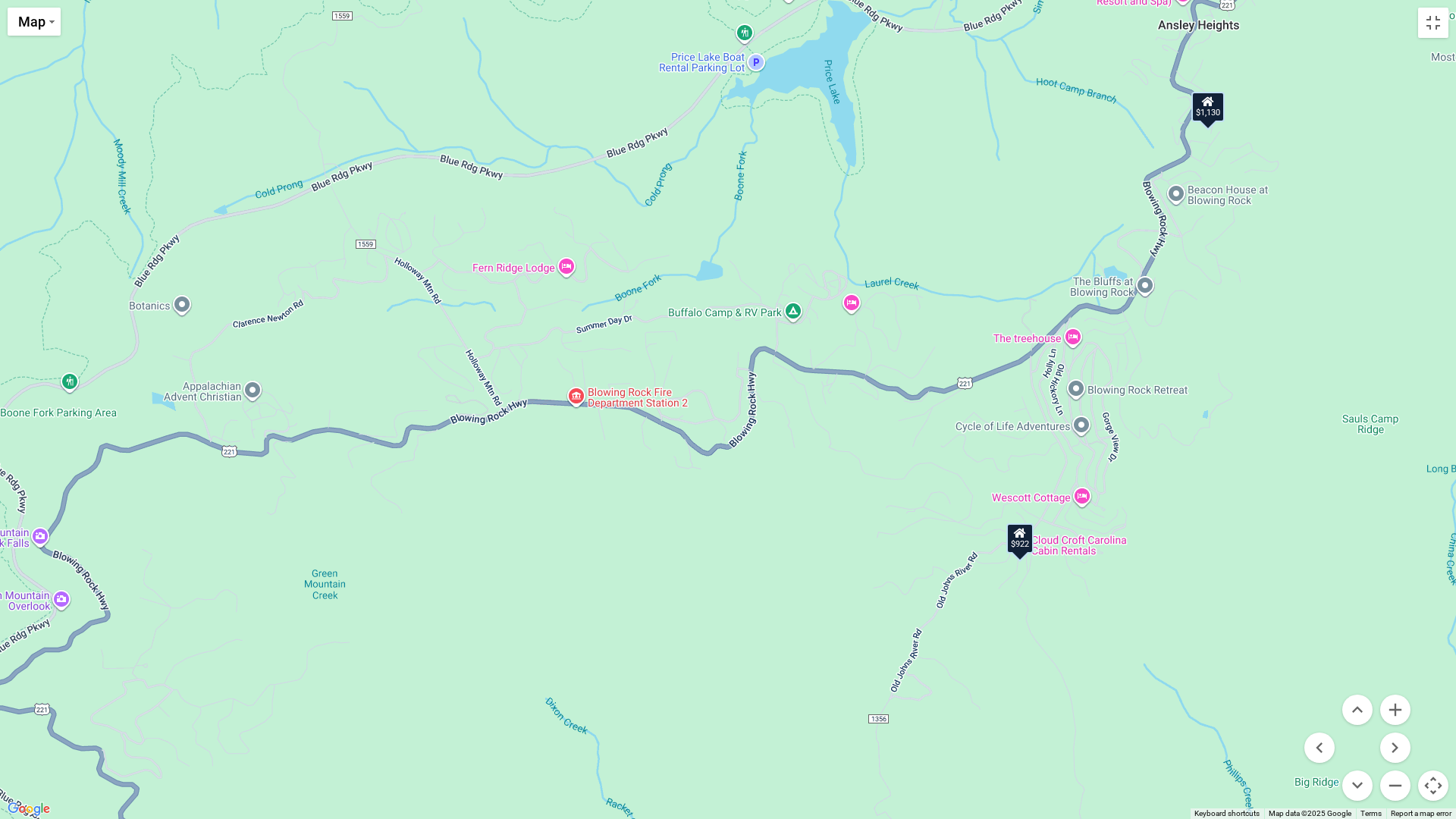
drag, startPoint x: 740, startPoint y: 223, endPoint x: 1054, endPoint y: 354, distance: 340.2
click at [1054, 354] on div "$980 $1,130 $1,159 $1,065 $922 $1,050 $958 $1,017" at bounding box center [728, 410] width 1456 height 819
click at [1398, 702] on button "Zoom in" at bounding box center [1395, 710] width 30 height 30
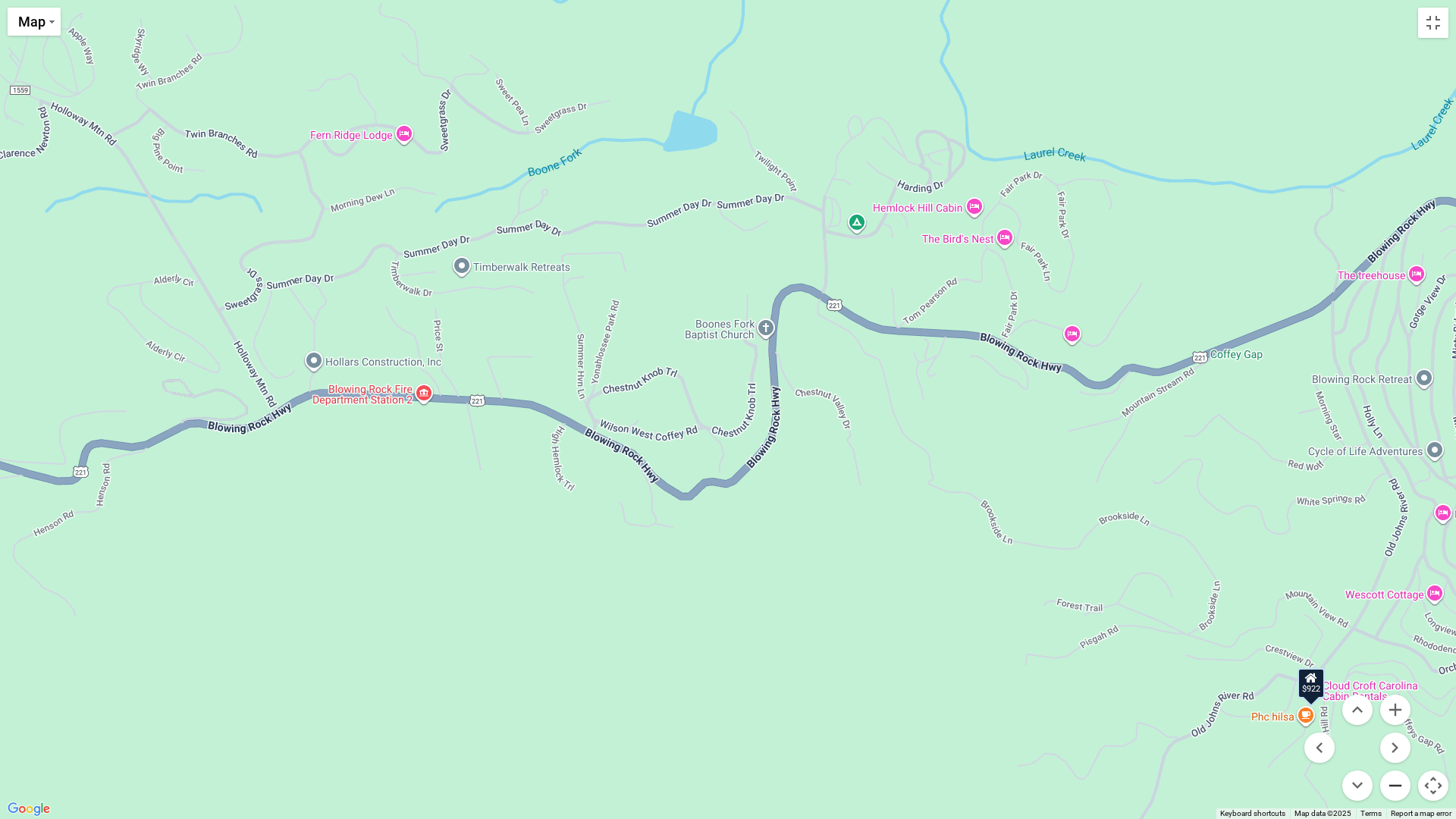
click at [1395, 702] on button "Zoom out" at bounding box center [1395, 786] width 30 height 30
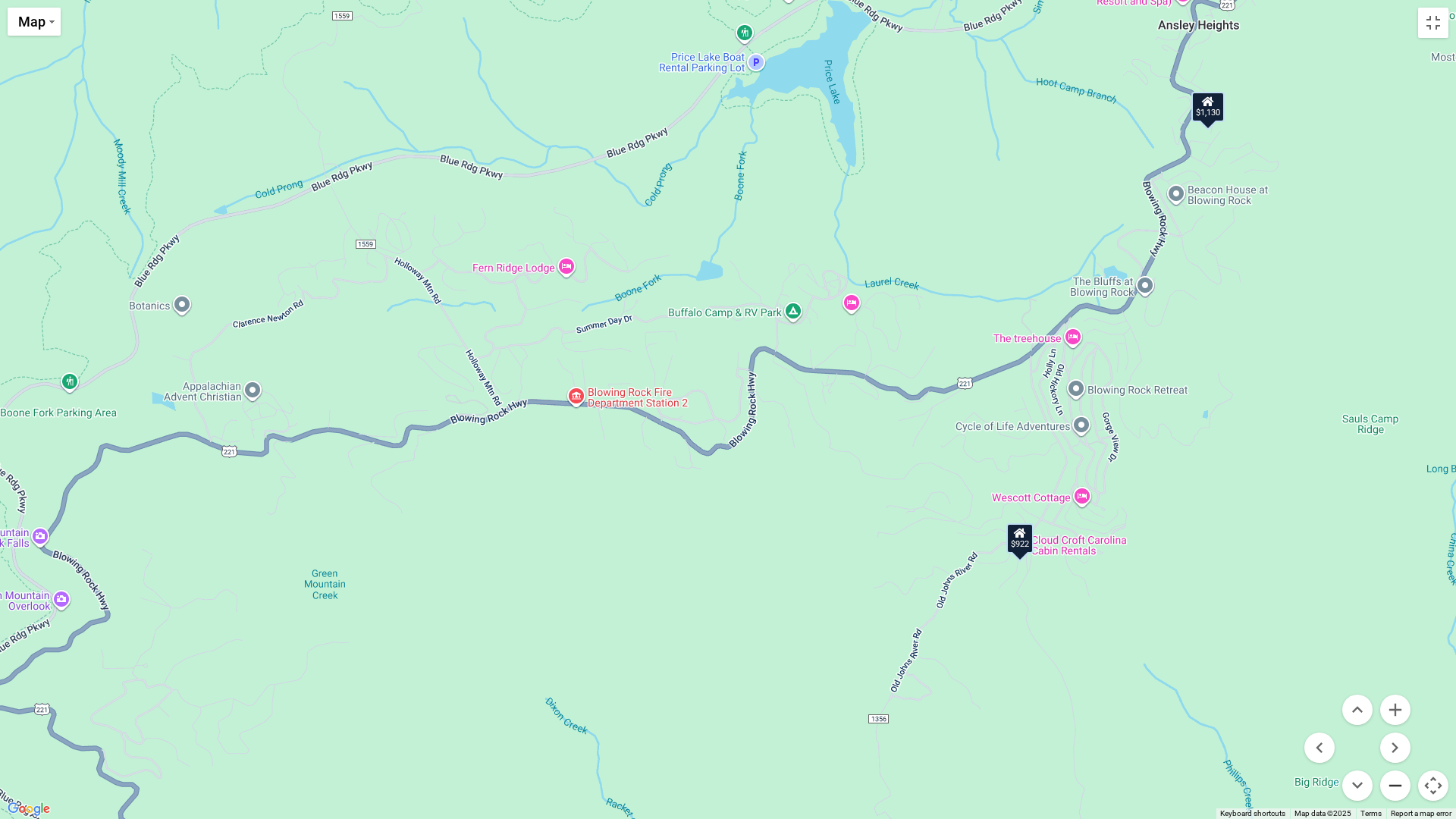
click at [1395, 702] on button "Zoom out" at bounding box center [1395, 786] width 30 height 30
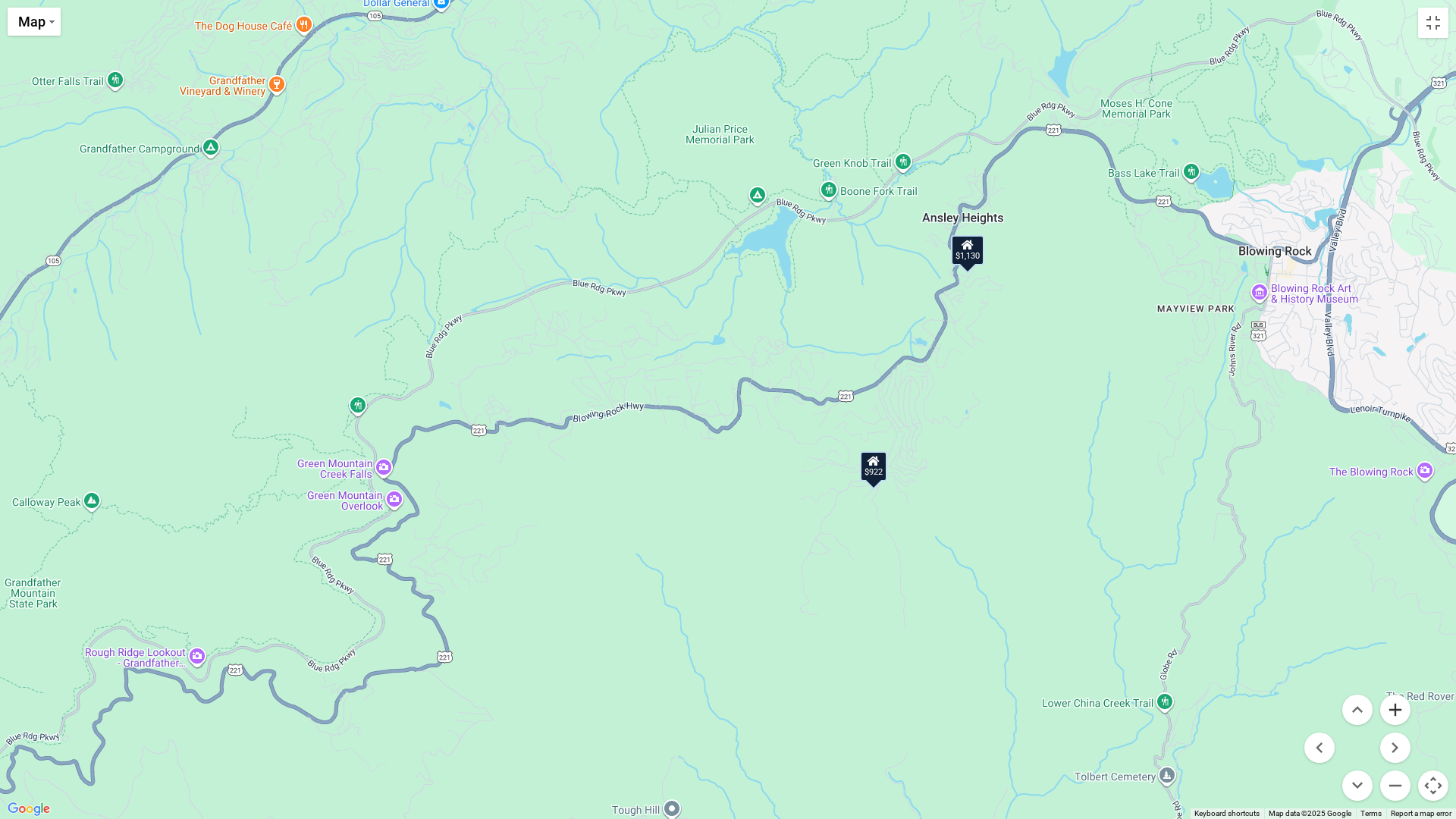
click at [1394, 702] on button "Zoom in" at bounding box center [1395, 710] width 30 height 30
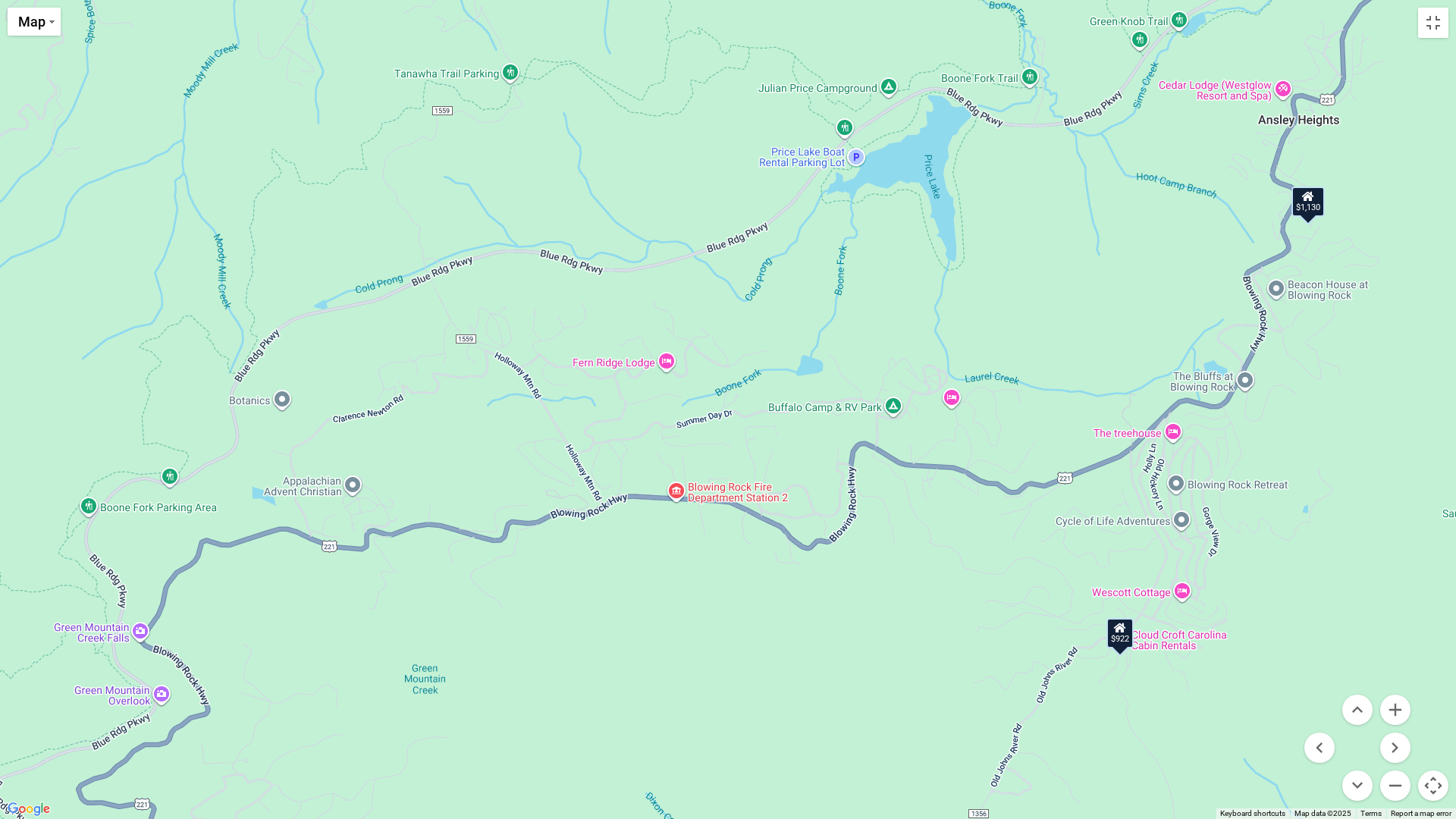
drag, startPoint x: 510, startPoint y: 471, endPoint x: 616, endPoint y: 562, distance: 139.7
click at [616, 562] on div "$980 $1,130 $1,159 $1,065 $922 $1,050 $958 $1,017" at bounding box center [728, 410] width 1456 height 819
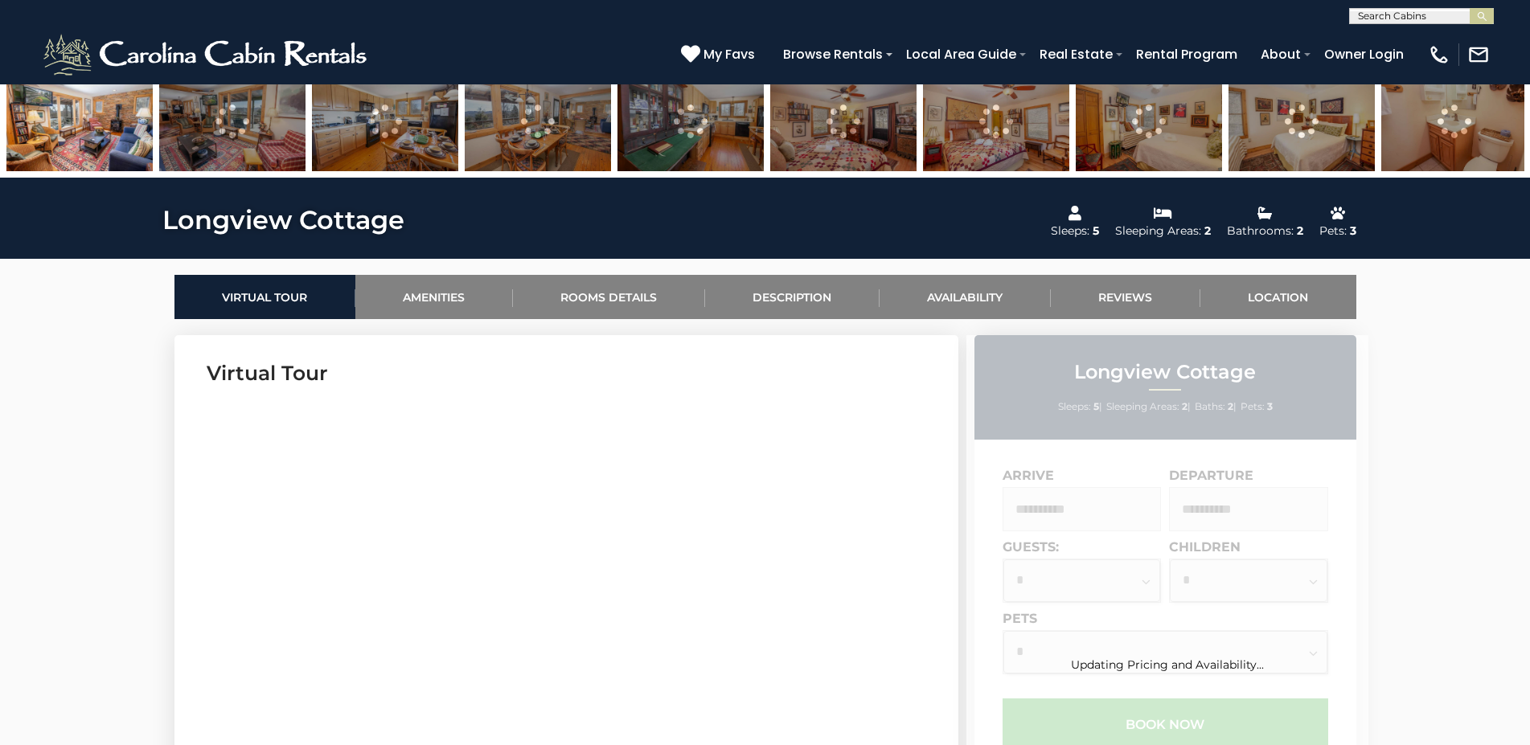
scroll to position [574, 0]
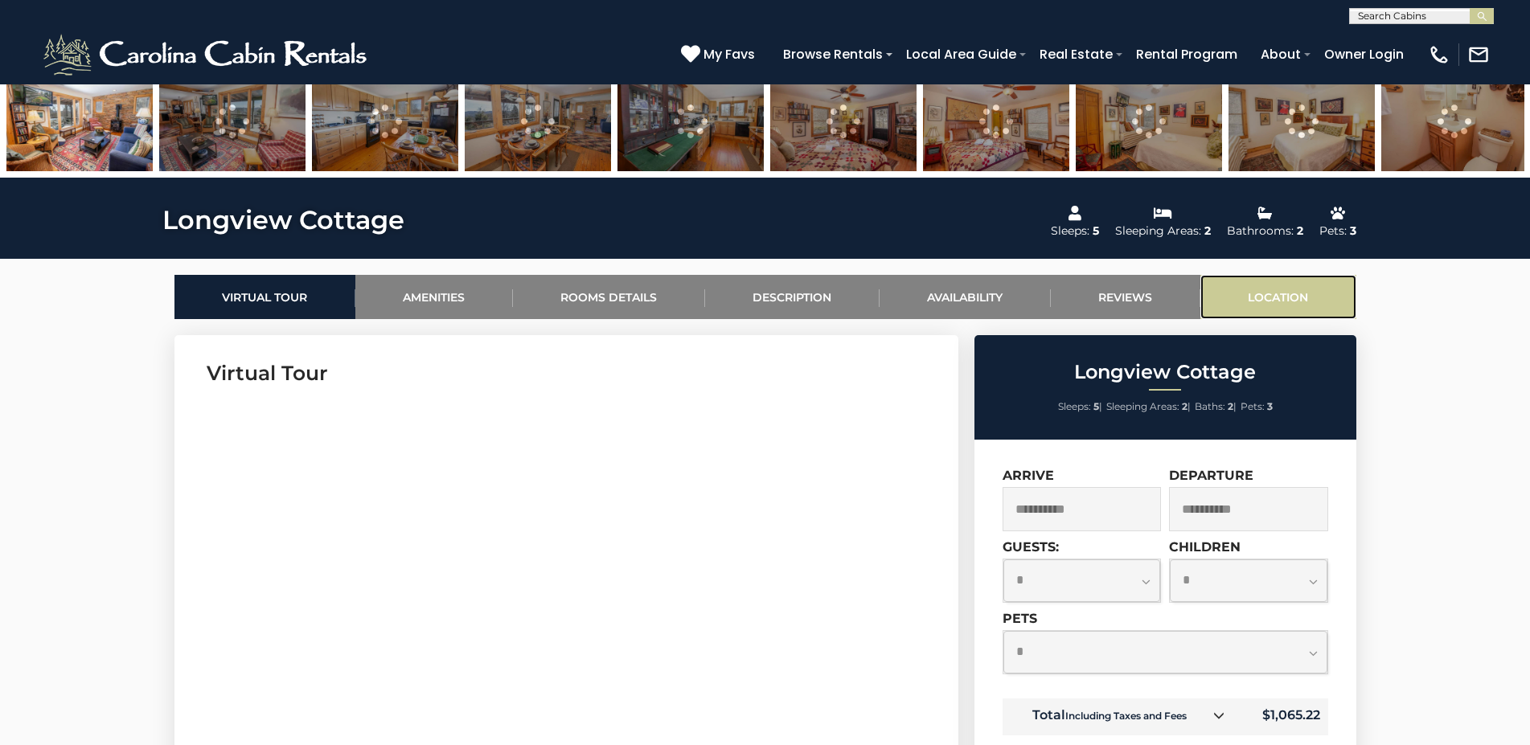
click at [1325, 304] on link "Location" at bounding box center [1278, 297] width 156 height 44
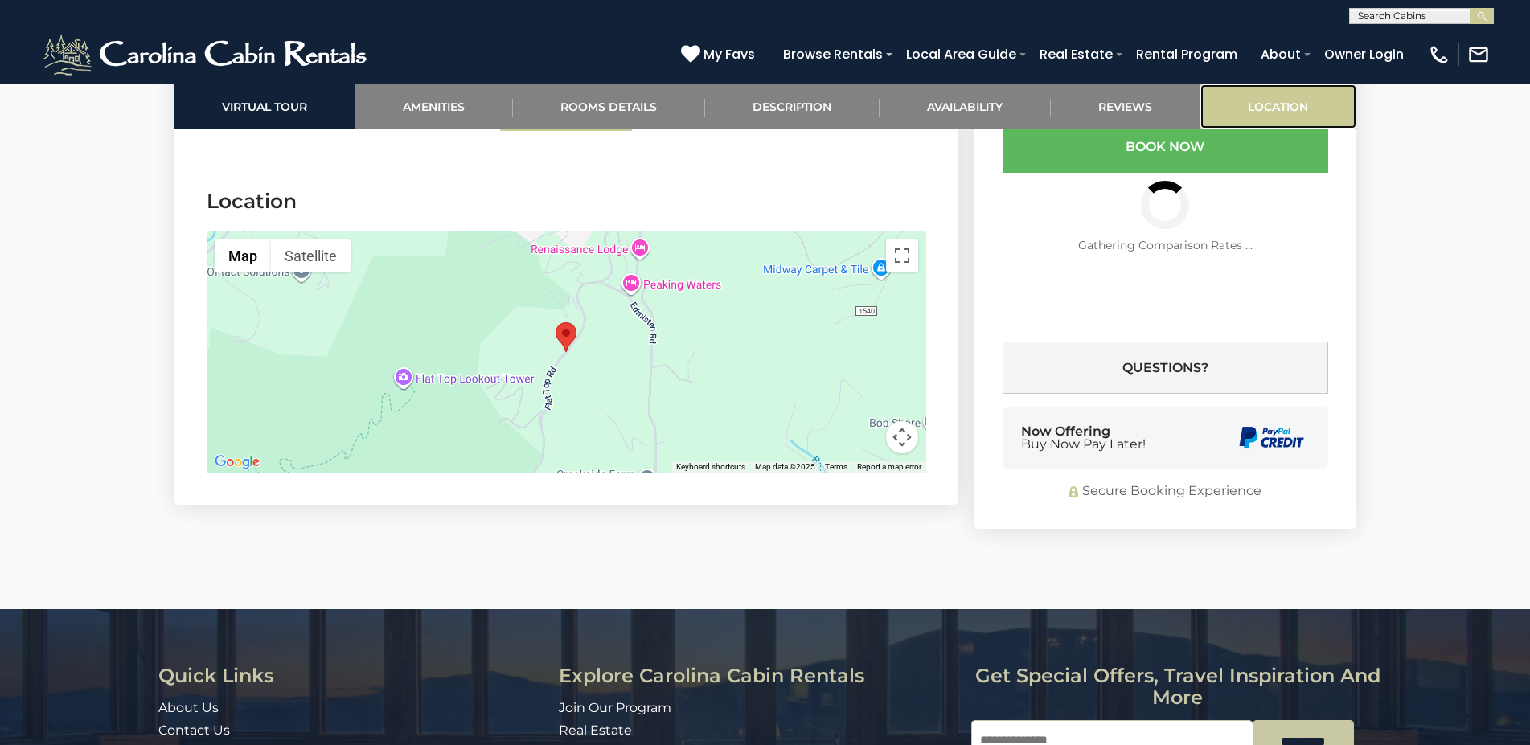
scroll to position [3967, 0]
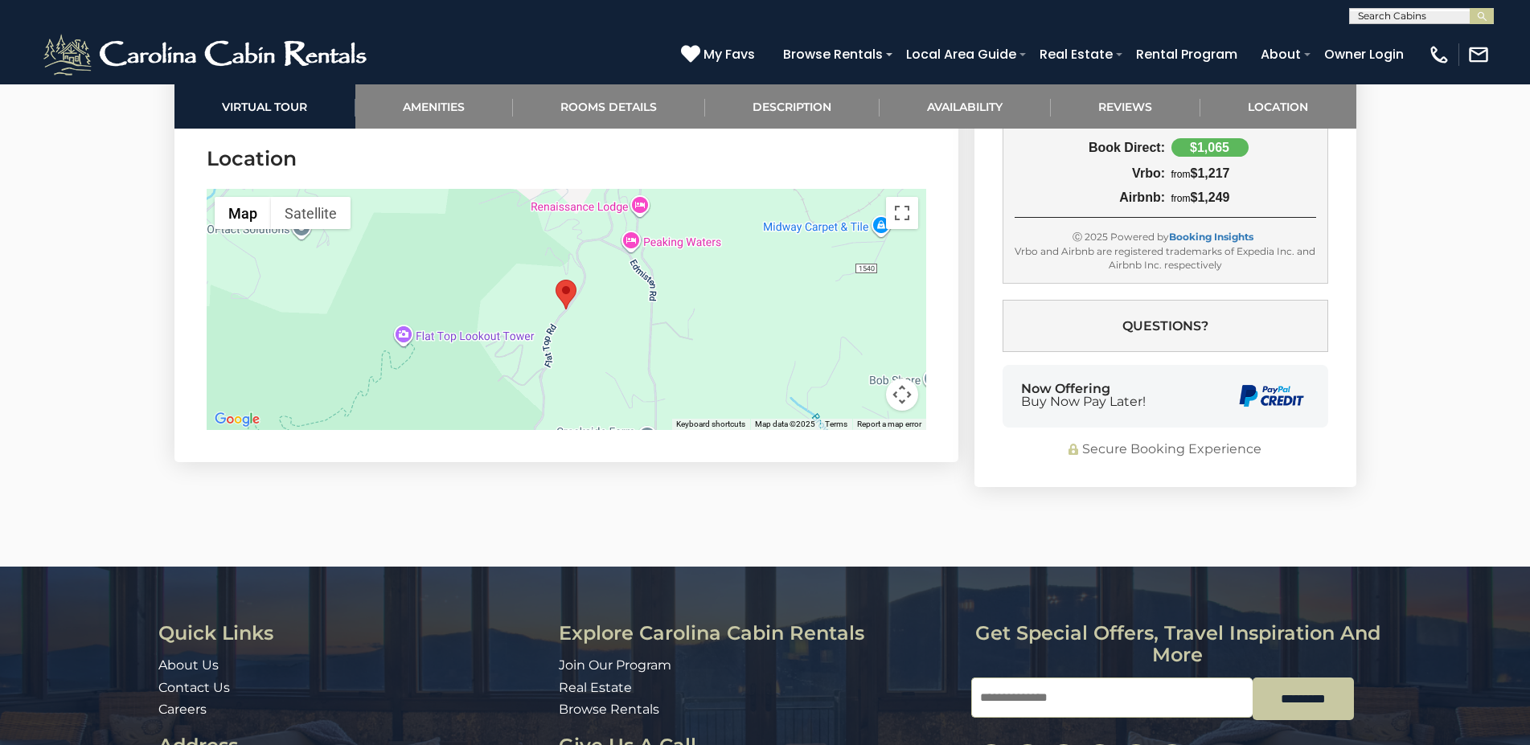
click at [734, 305] on div at bounding box center [567, 309] width 720 height 241
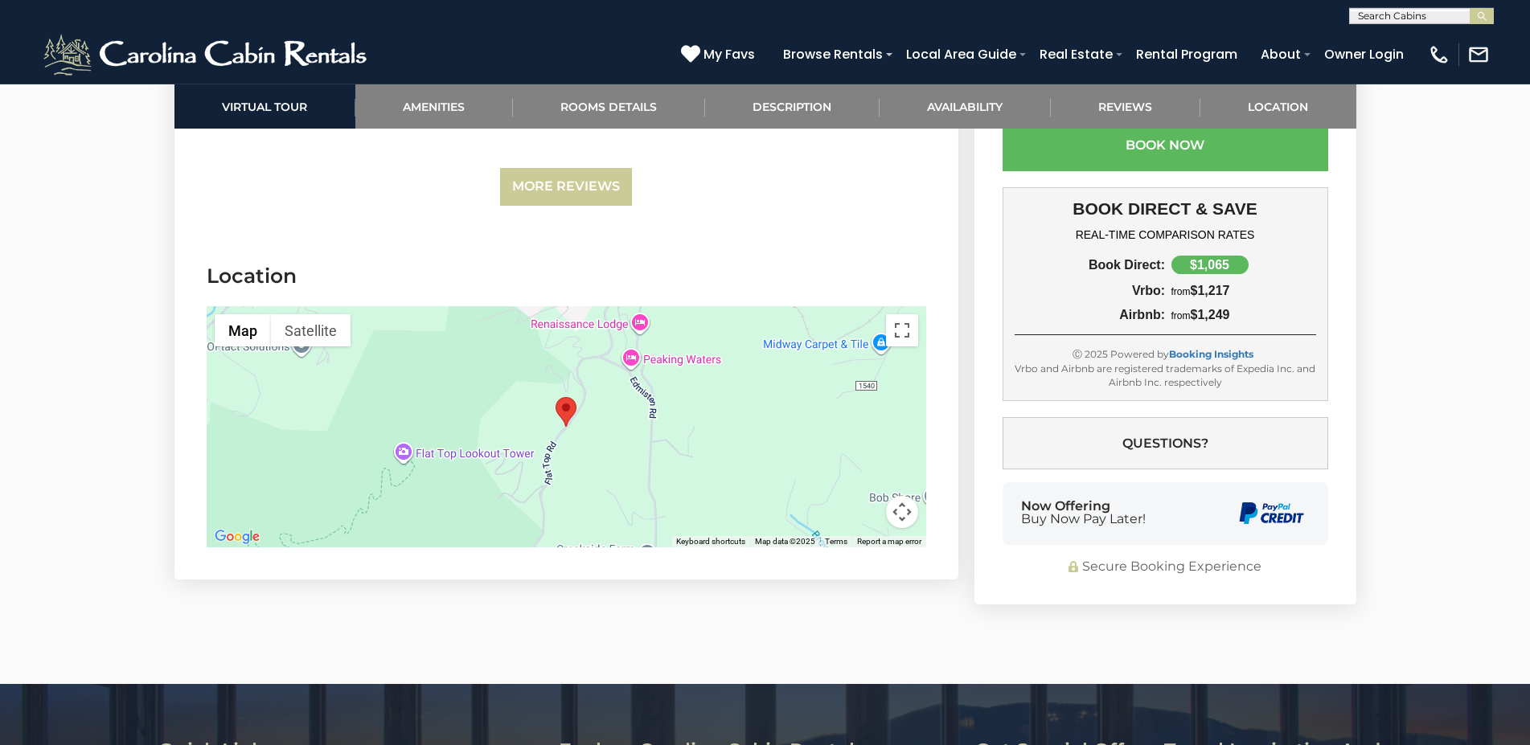
scroll to position [3799, 0]
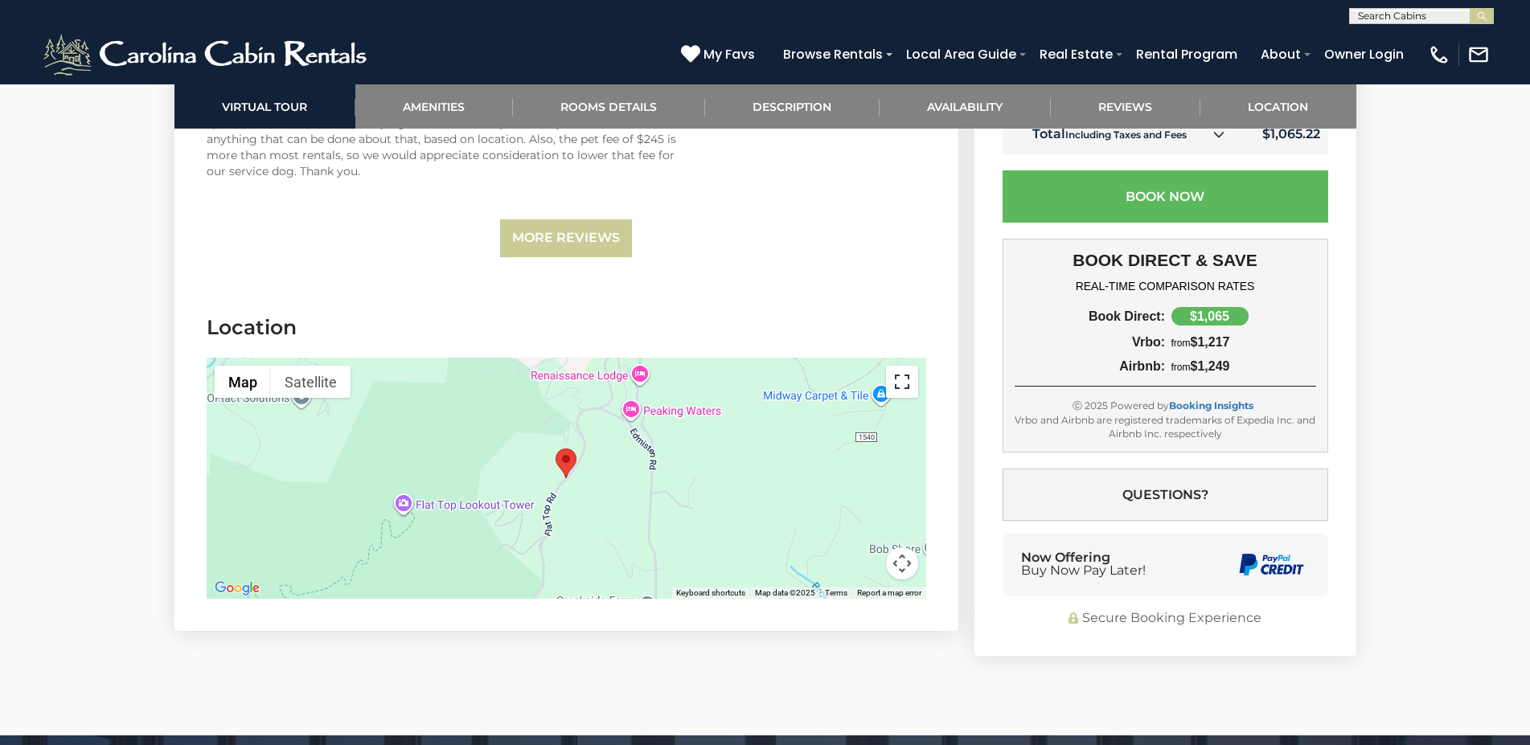
click at [904, 380] on button "Toggle fullscreen view" at bounding box center [902, 382] width 32 height 32
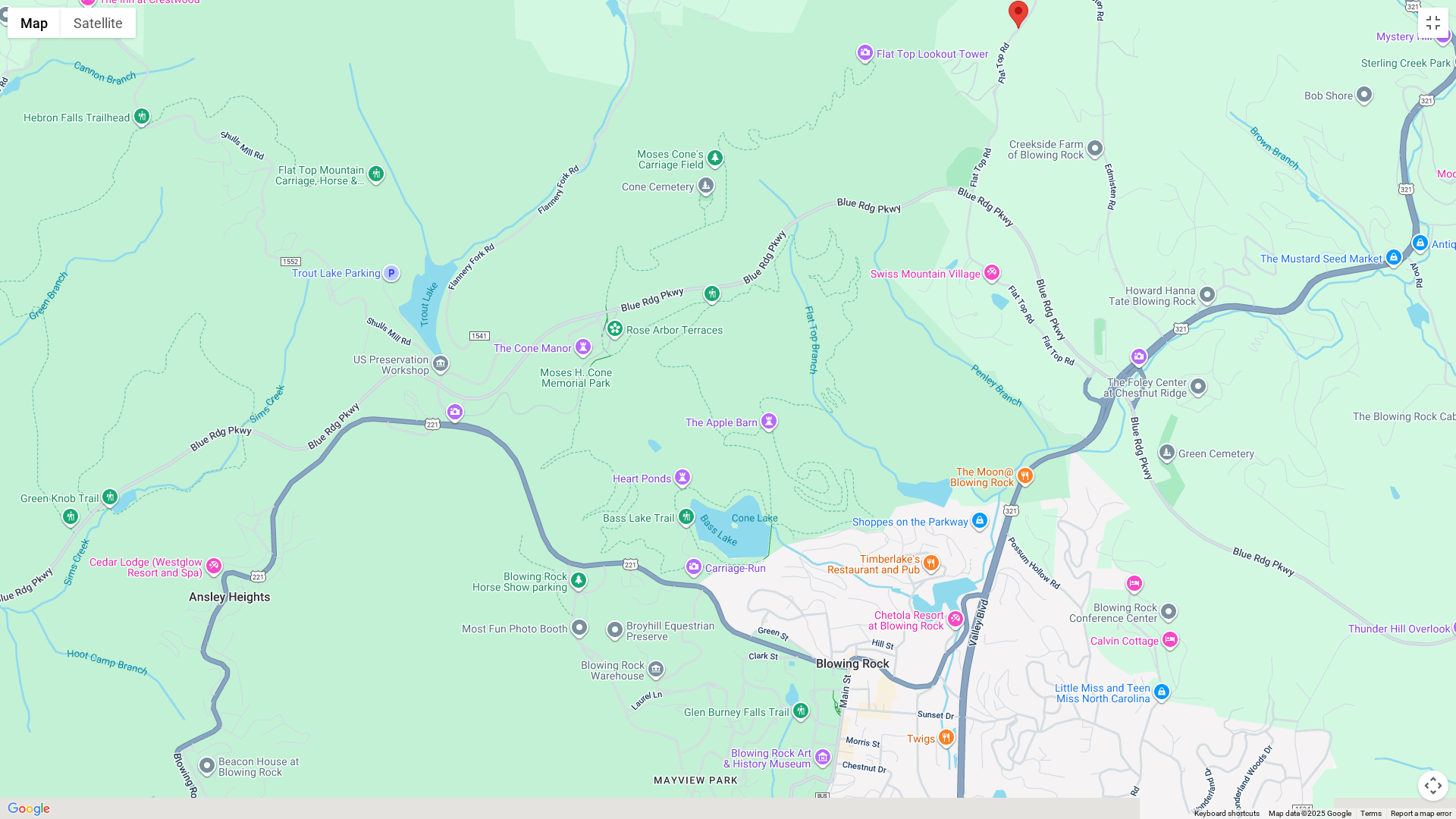
drag, startPoint x: 924, startPoint y: 547, endPoint x: 1229, endPoint y: 153, distance: 498.3
click at [1229, 153] on div at bounding box center [728, 410] width 1456 height 819
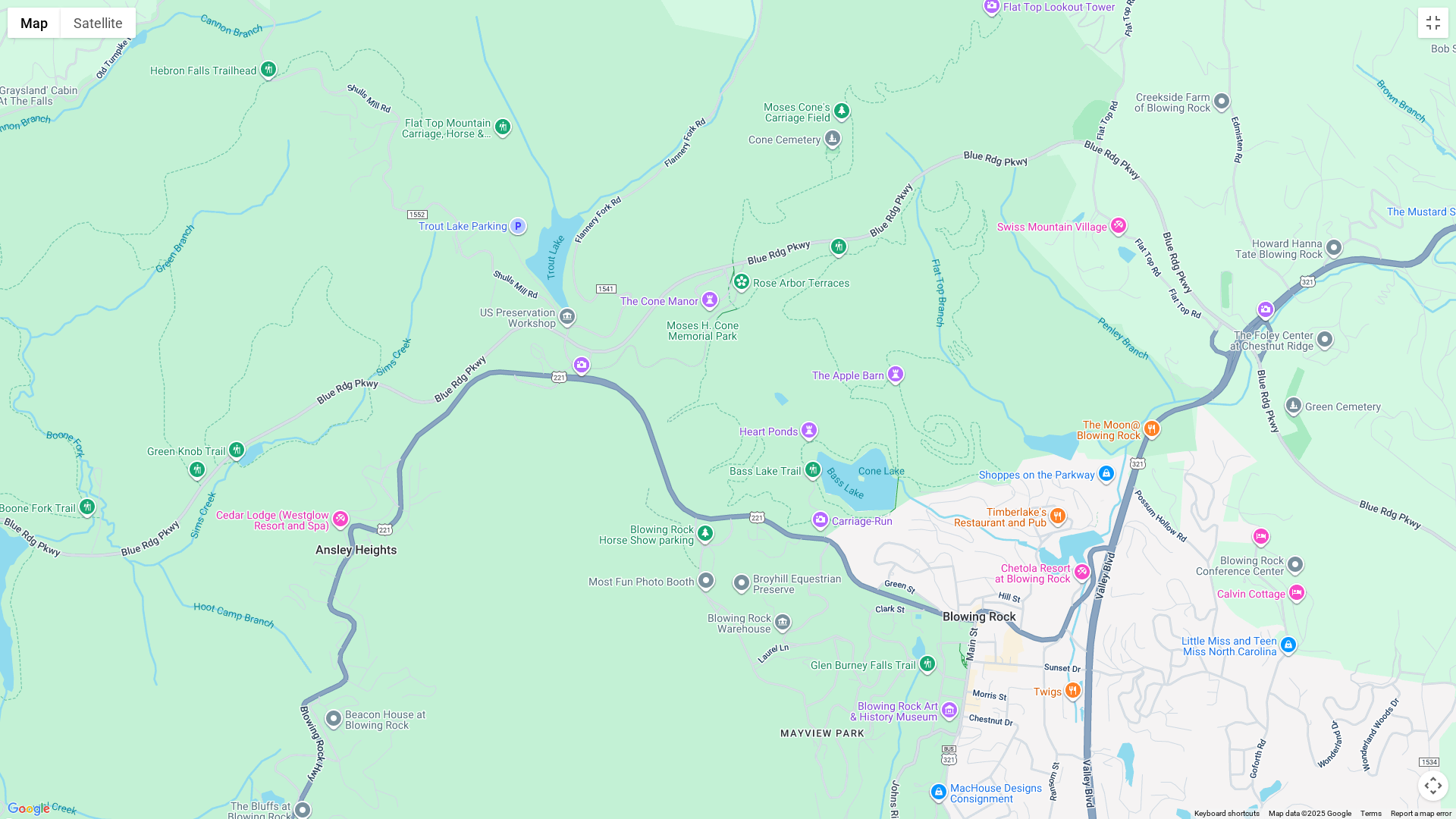
drag, startPoint x: 761, startPoint y: 438, endPoint x: 877, endPoint y: 400, distance: 122.1
click at [877, 400] on div at bounding box center [728, 410] width 1456 height 819
click at [581, 366] on div at bounding box center [728, 410] width 1456 height 819
click at [587, 360] on div at bounding box center [728, 410] width 1456 height 819
click at [586, 364] on div at bounding box center [728, 410] width 1456 height 819
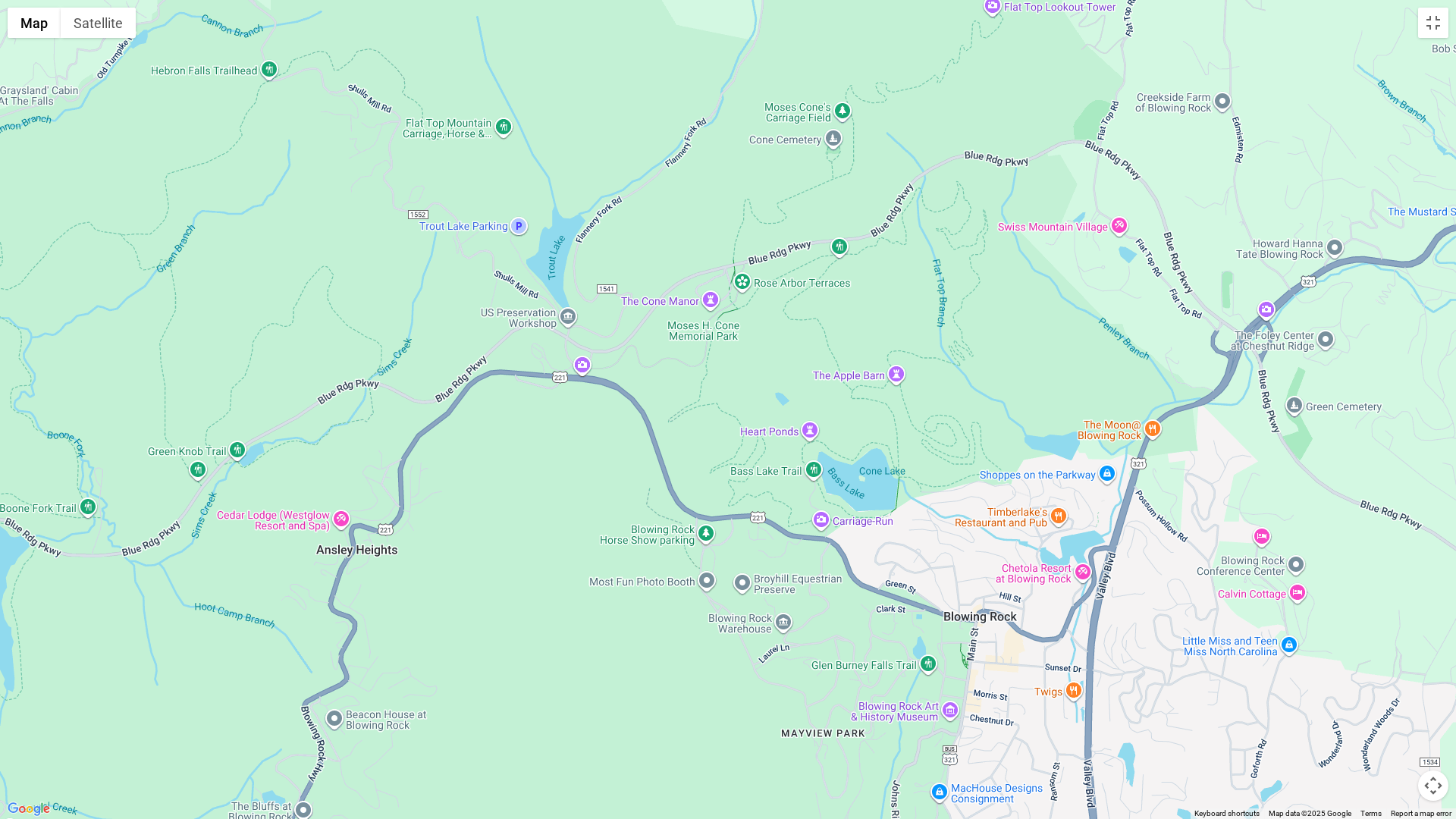
click at [581, 365] on div at bounding box center [728, 410] width 1456 height 819
click at [1435, 22] on button "Toggle fullscreen view" at bounding box center [1432, 23] width 30 height 30
